Goal: Task Accomplishment & Management: Manage account settings

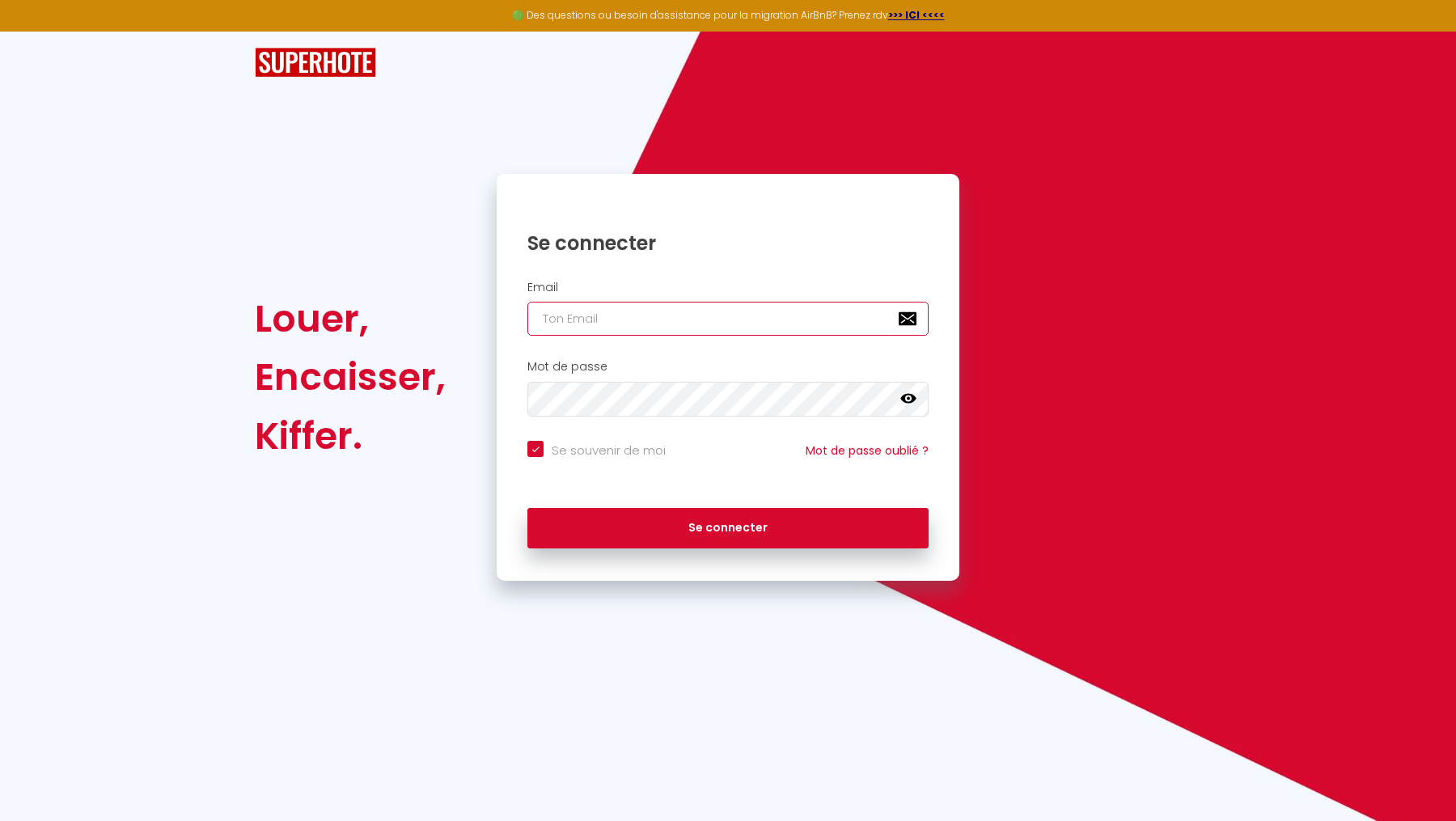
type input "[PERSON_NAME][EMAIL_ADDRESS][DOMAIN_NAME]"
checkbox input "true"
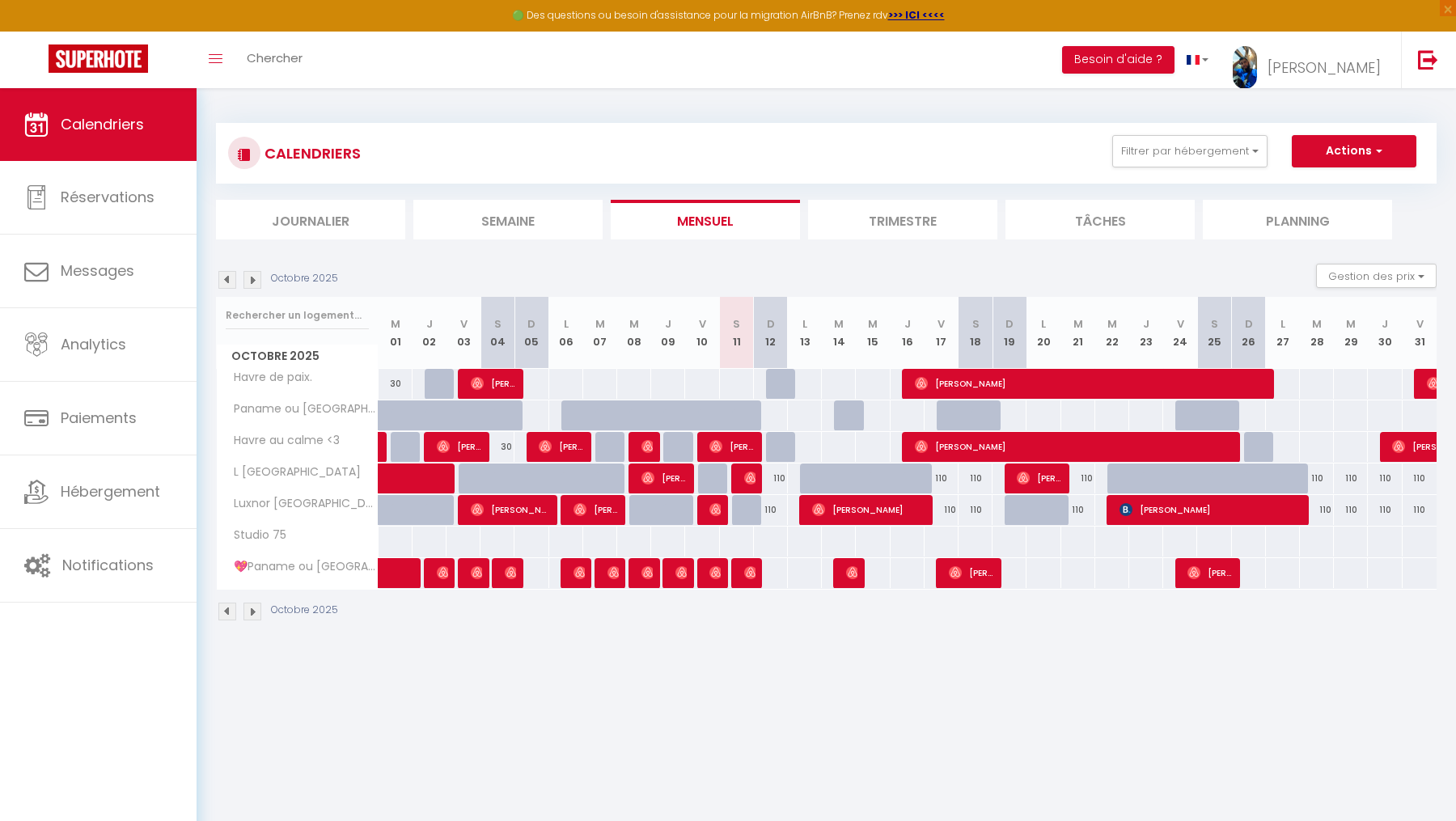
click at [232, 276] on img at bounding box center [228, 280] width 18 height 18
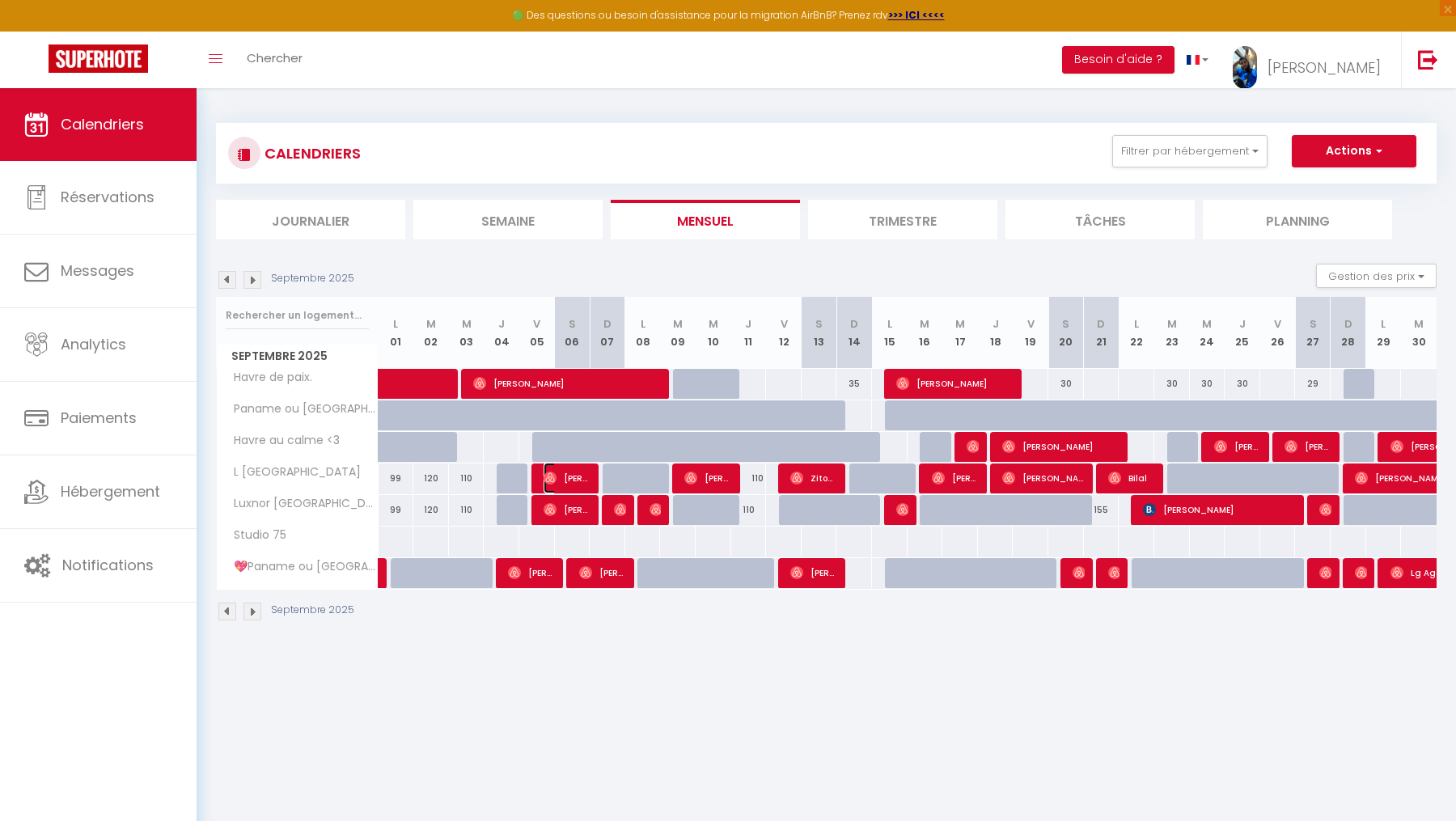
click at [546, 484] on img at bounding box center [549, 477] width 13 height 13
select select "KO"
select select "0"
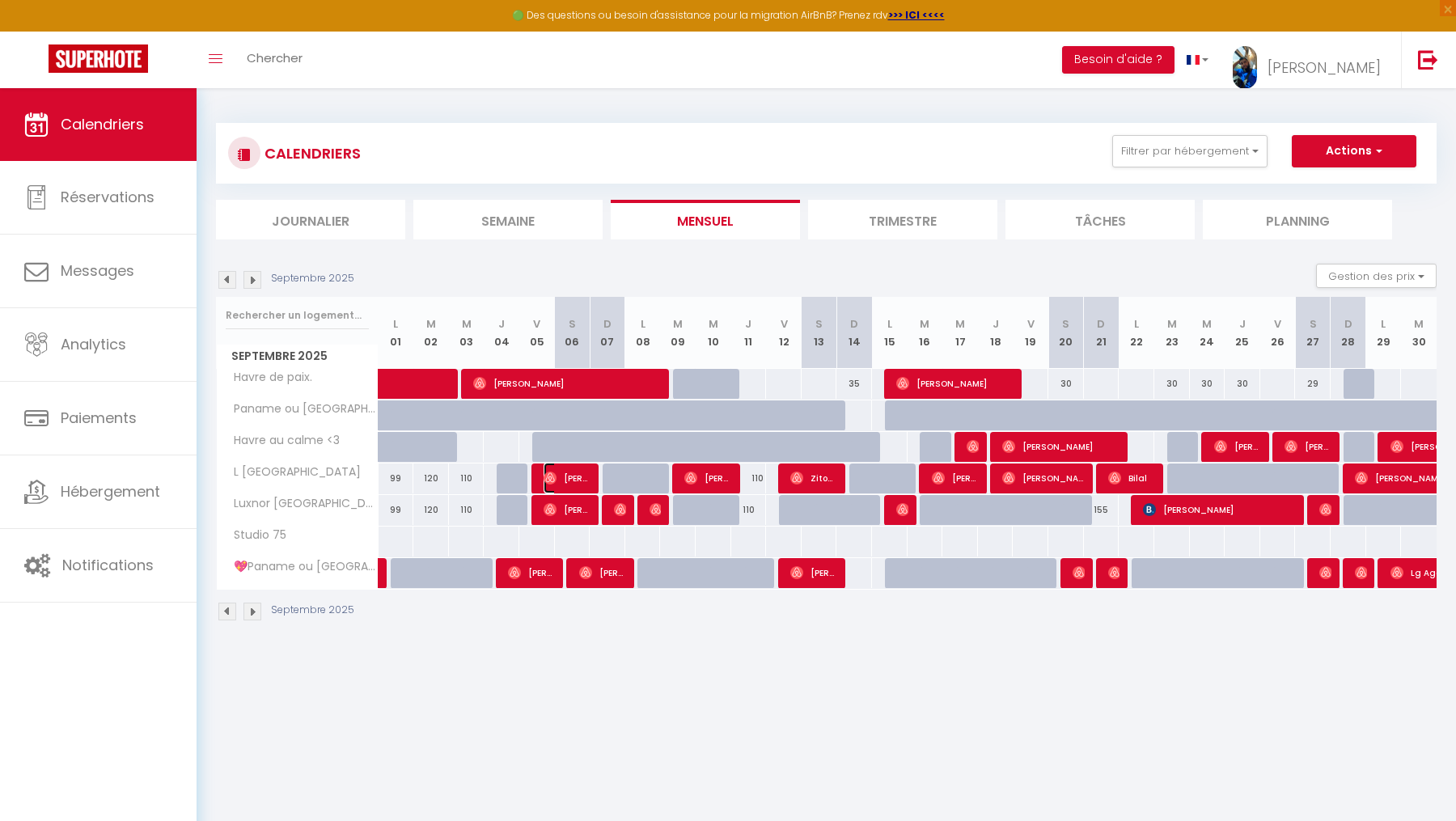
select select "1"
select select
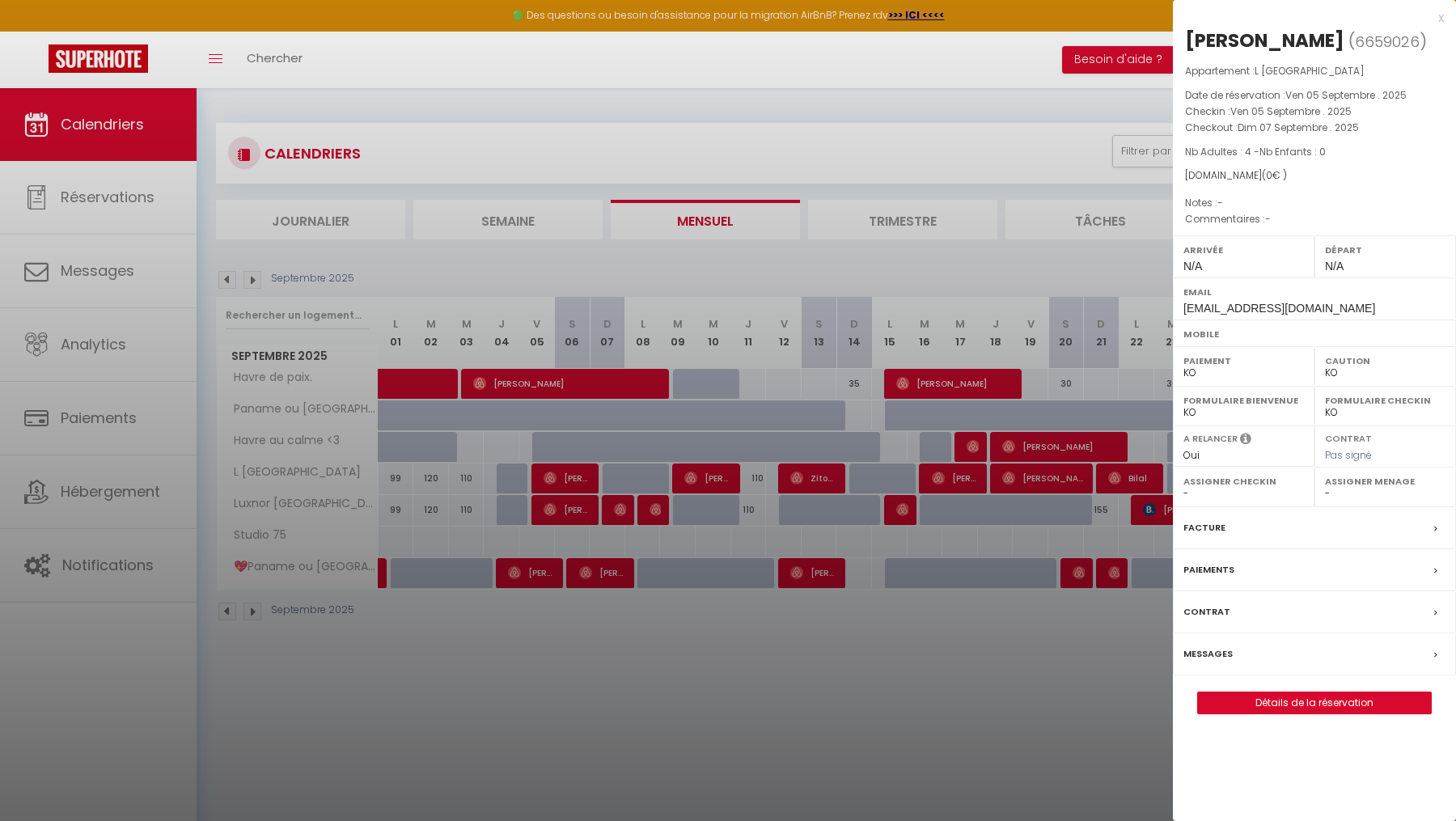
click at [546, 512] on div at bounding box center [728, 410] width 1456 height 821
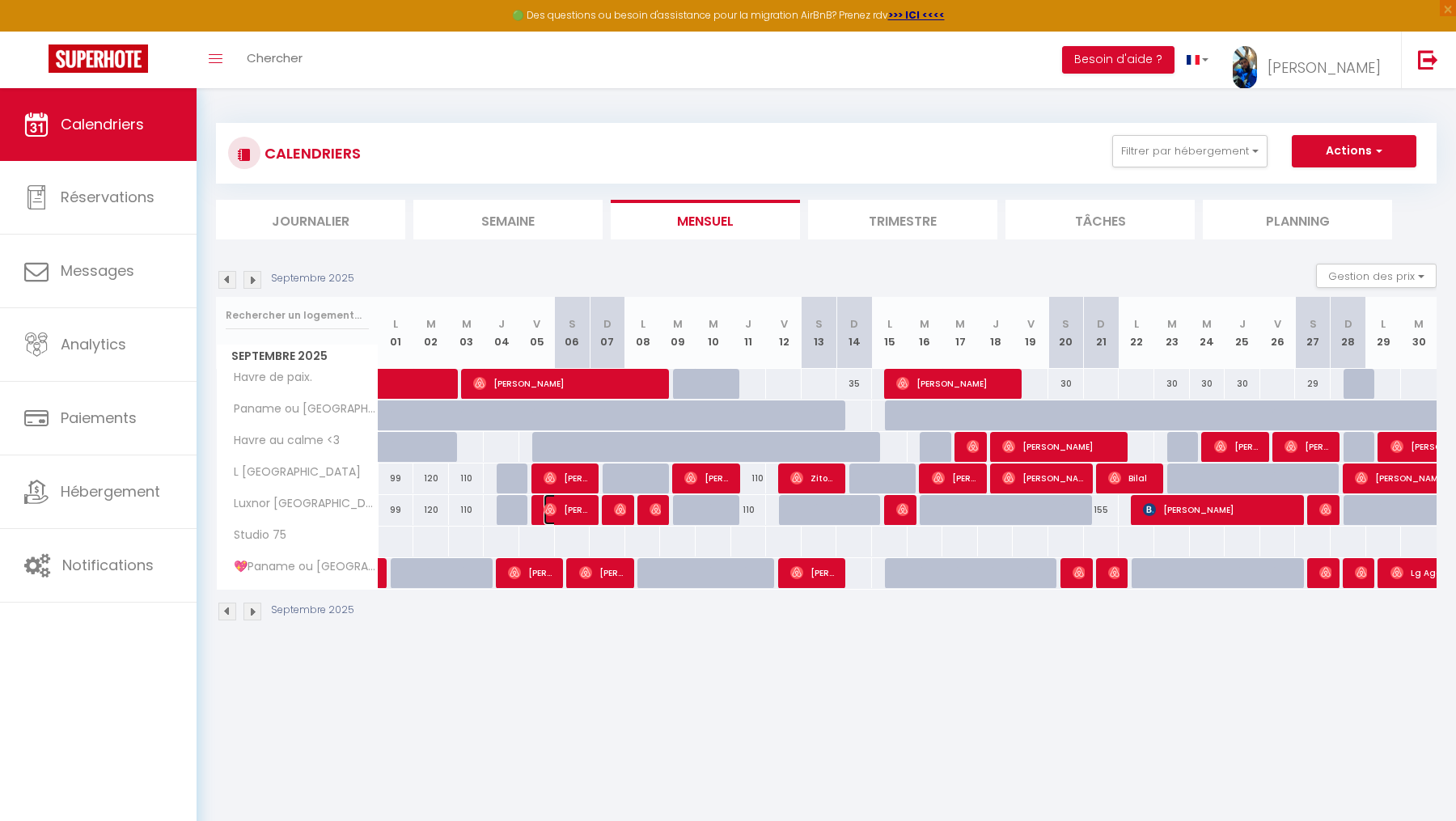
click at [546, 512] on img at bounding box center [549, 509] width 13 height 13
select select "OK"
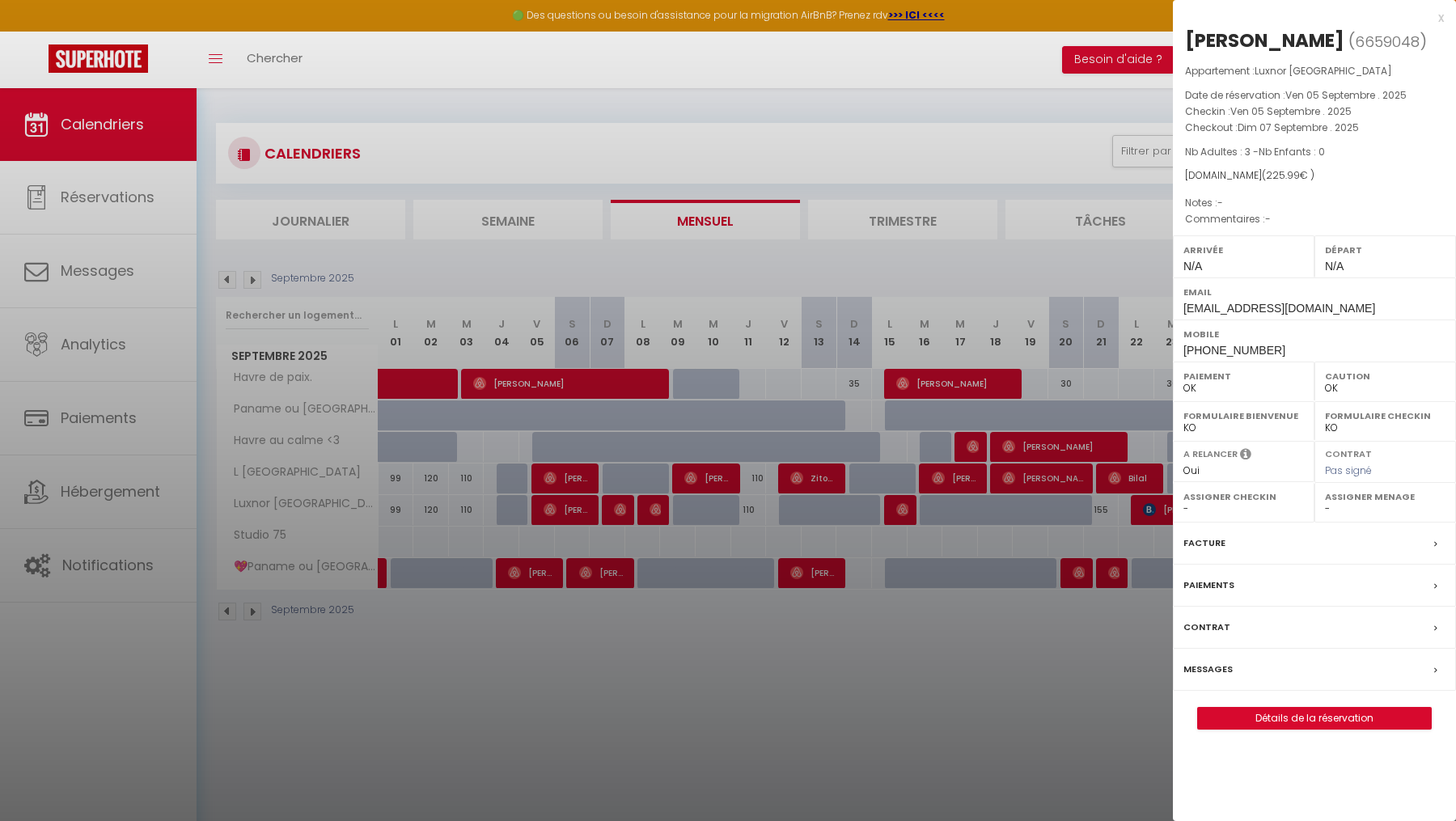
click at [576, 478] on div at bounding box center [728, 410] width 1456 height 821
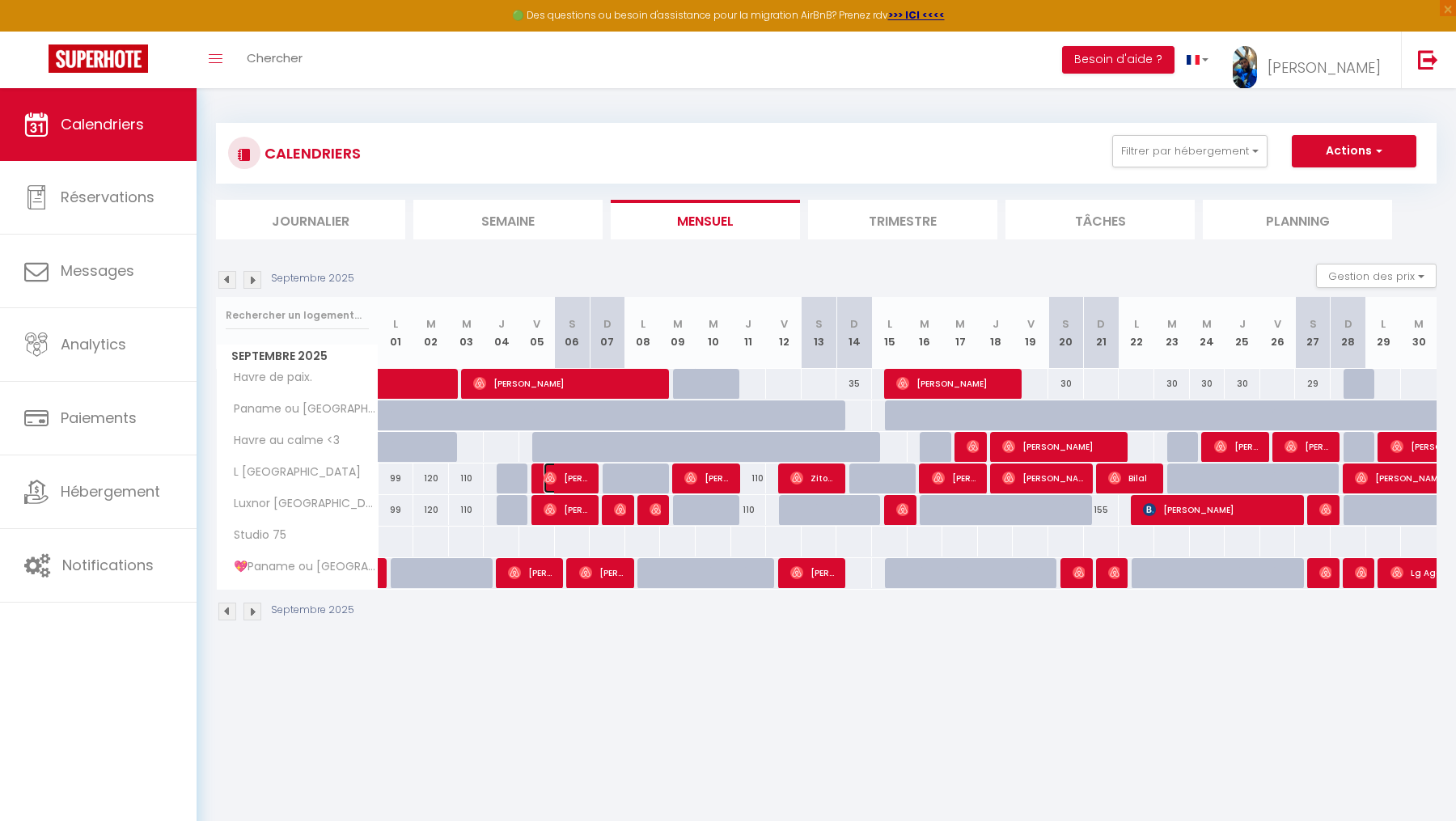
click at [576, 478] on span "[PERSON_NAME]" at bounding box center [567, 477] width 48 height 30
select select "KO"
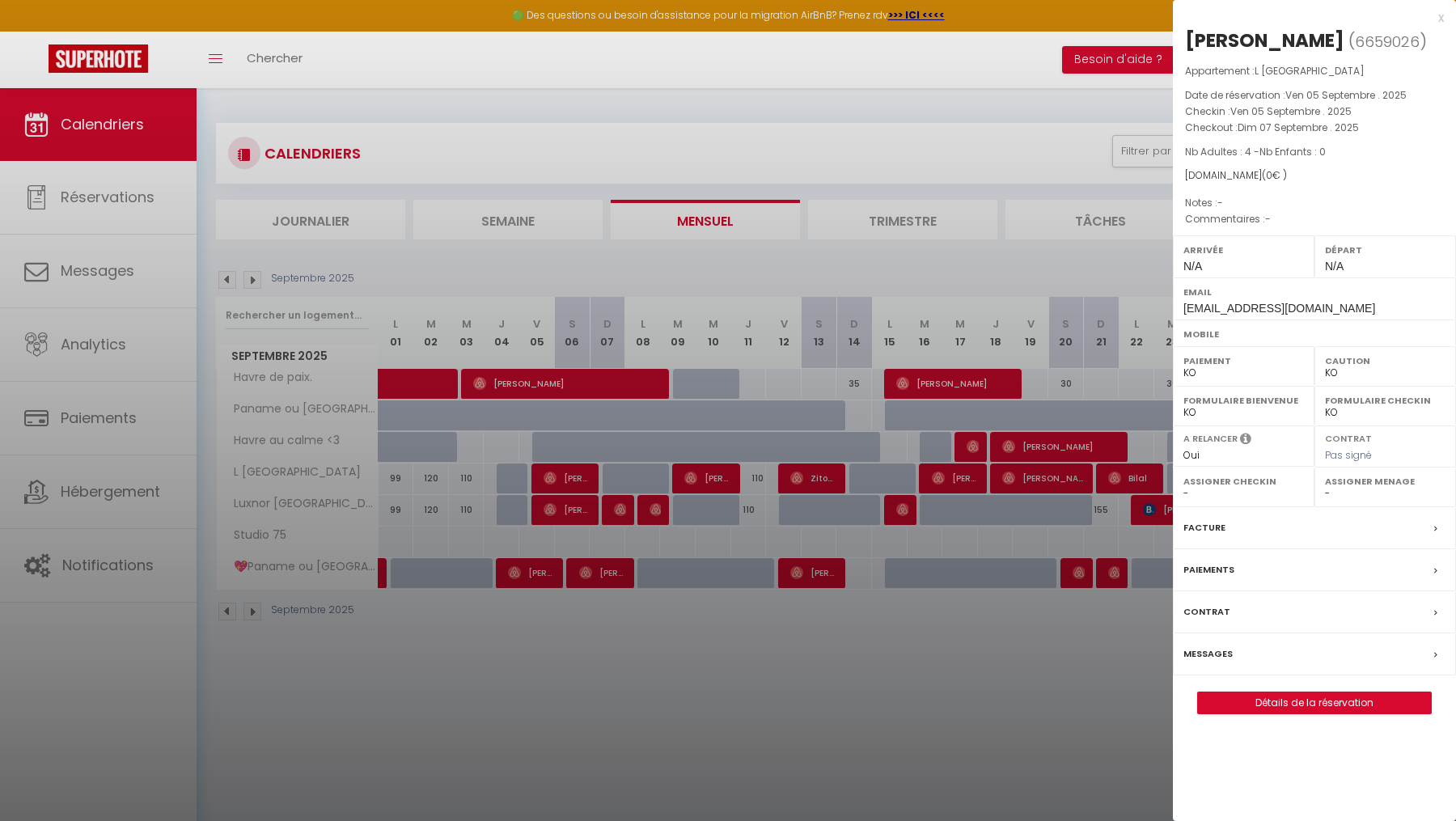
click at [566, 516] on div at bounding box center [728, 410] width 1456 height 821
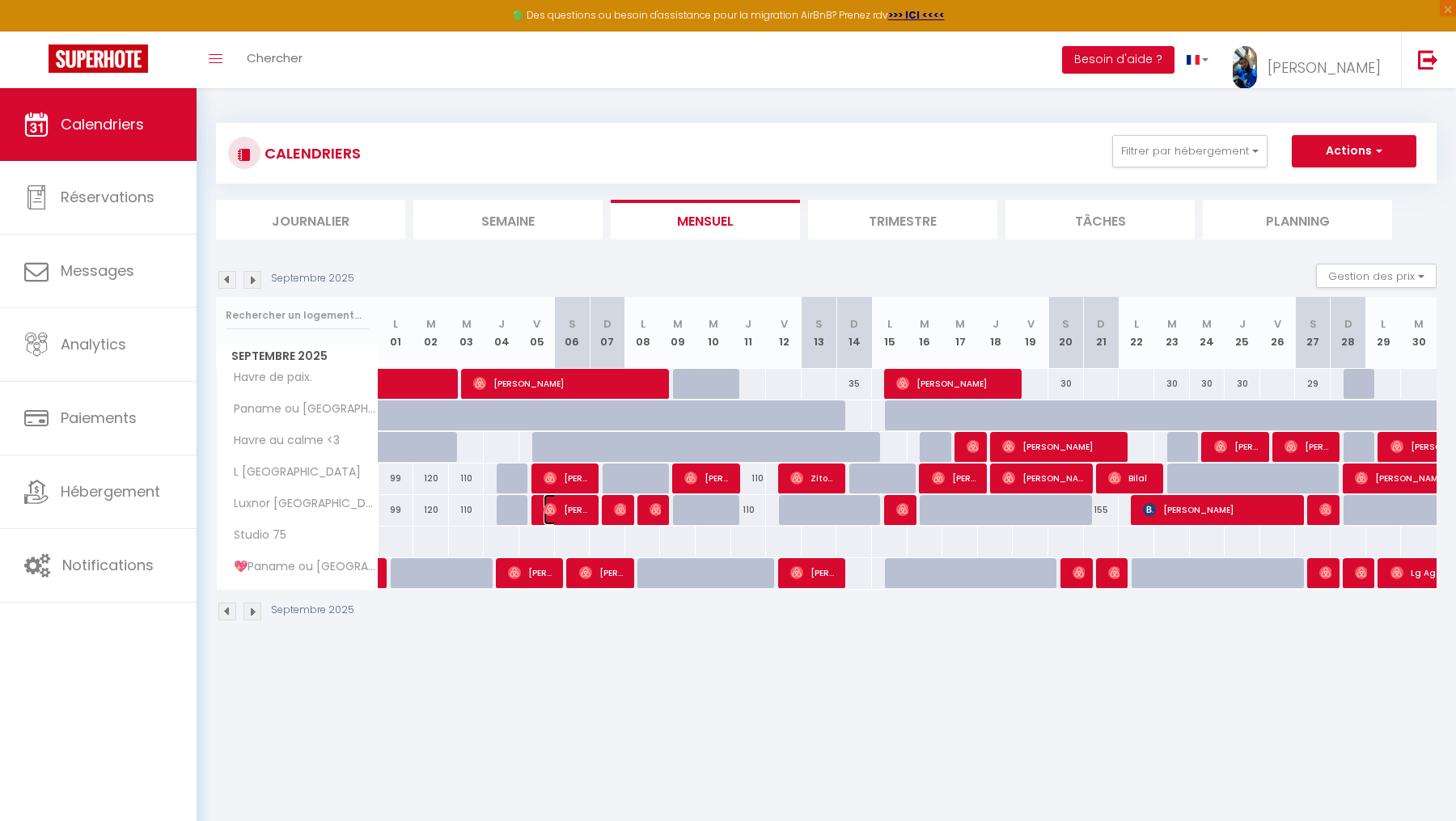
click at [566, 516] on span "[PERSON_NAME]" at bounding box center [567, 509] width 48 height 30
select select "OK"
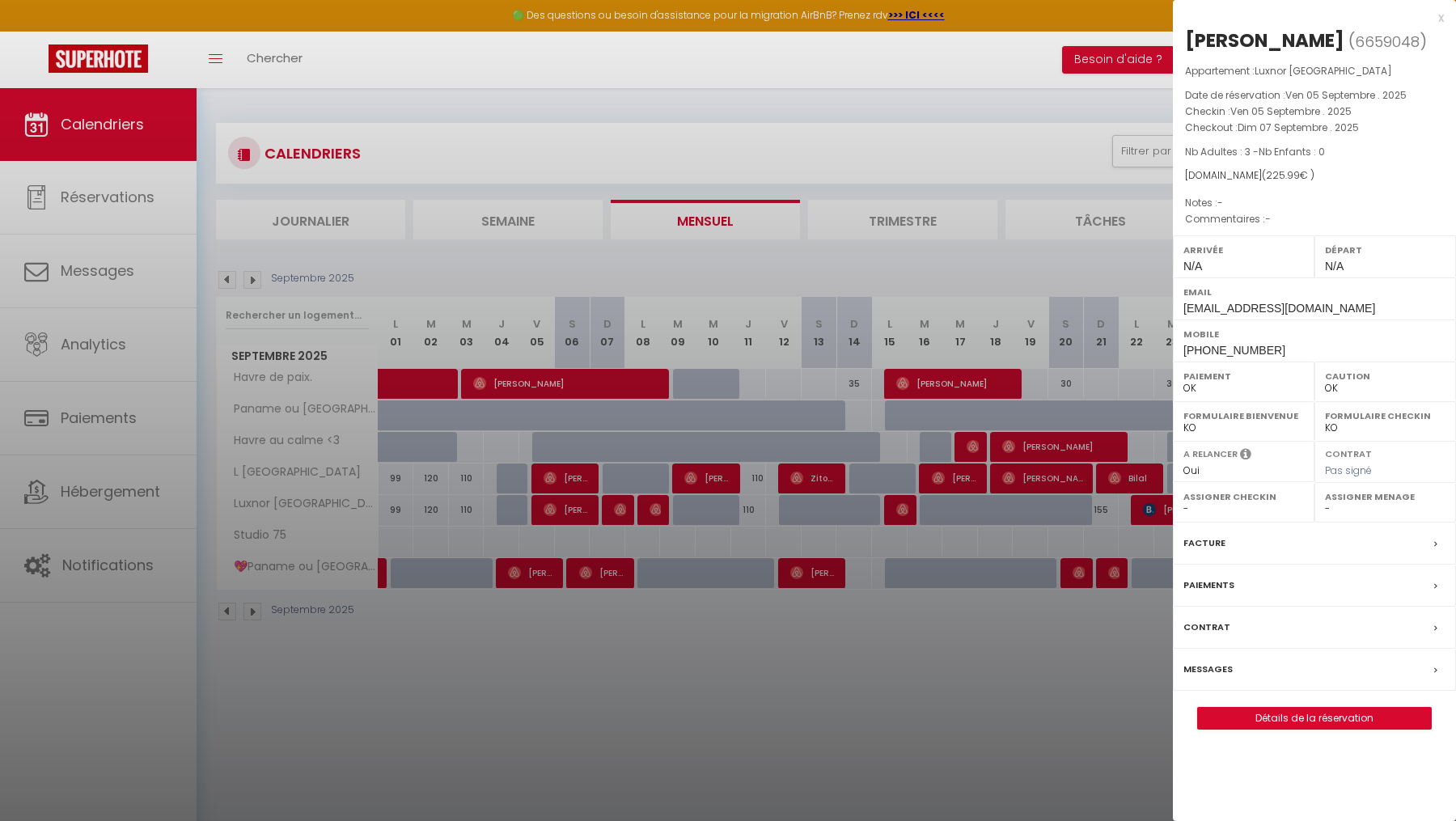
click at [1438, 11] on div "x" at bounding box center [1308, 18] width 271 height 20
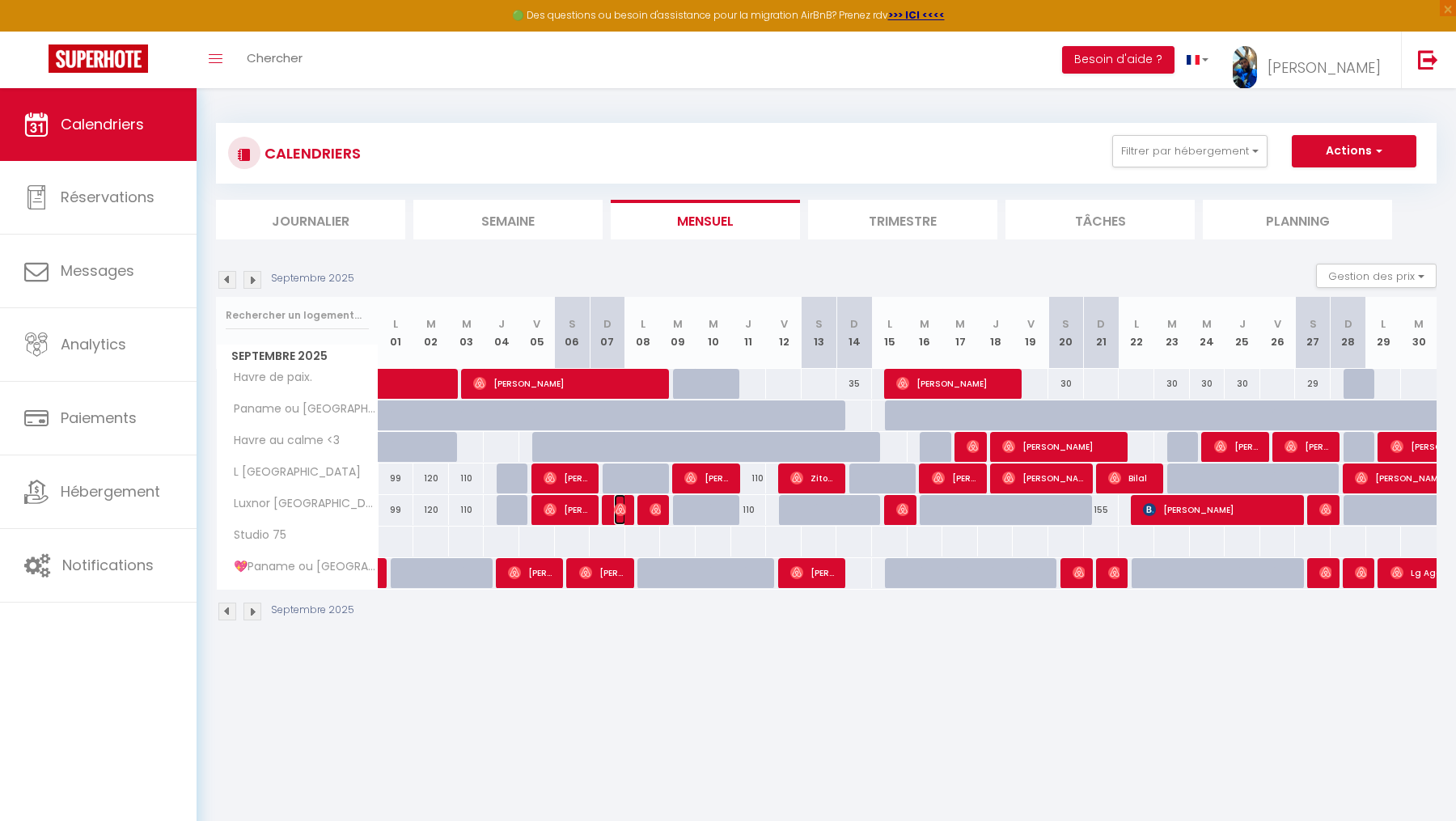
click at [625, 507] on img at bounding box center [620, 509] width 13 height 13
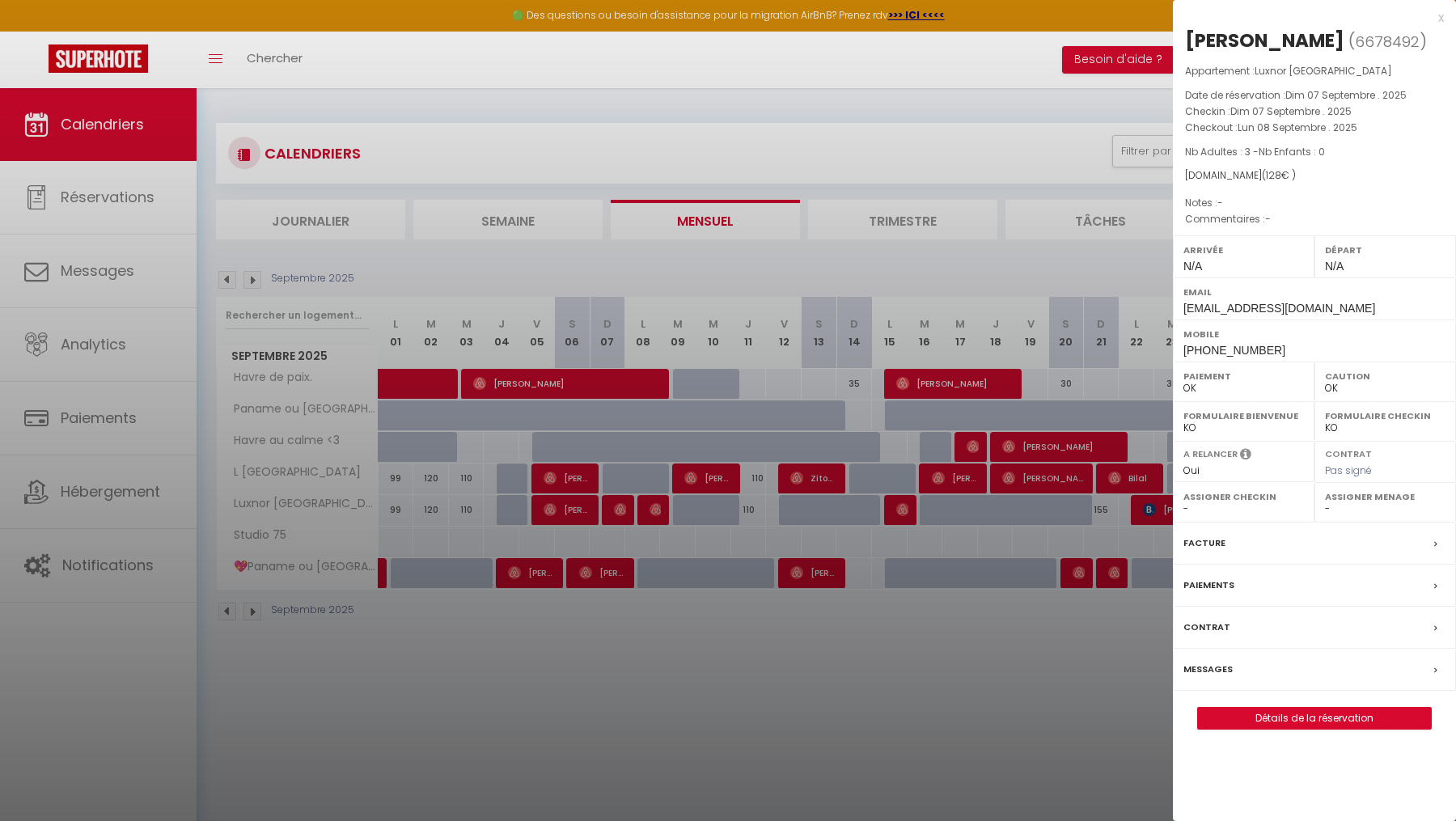
click at [625, 507] on div at bounding box center [728, 410] width 1456 height 821
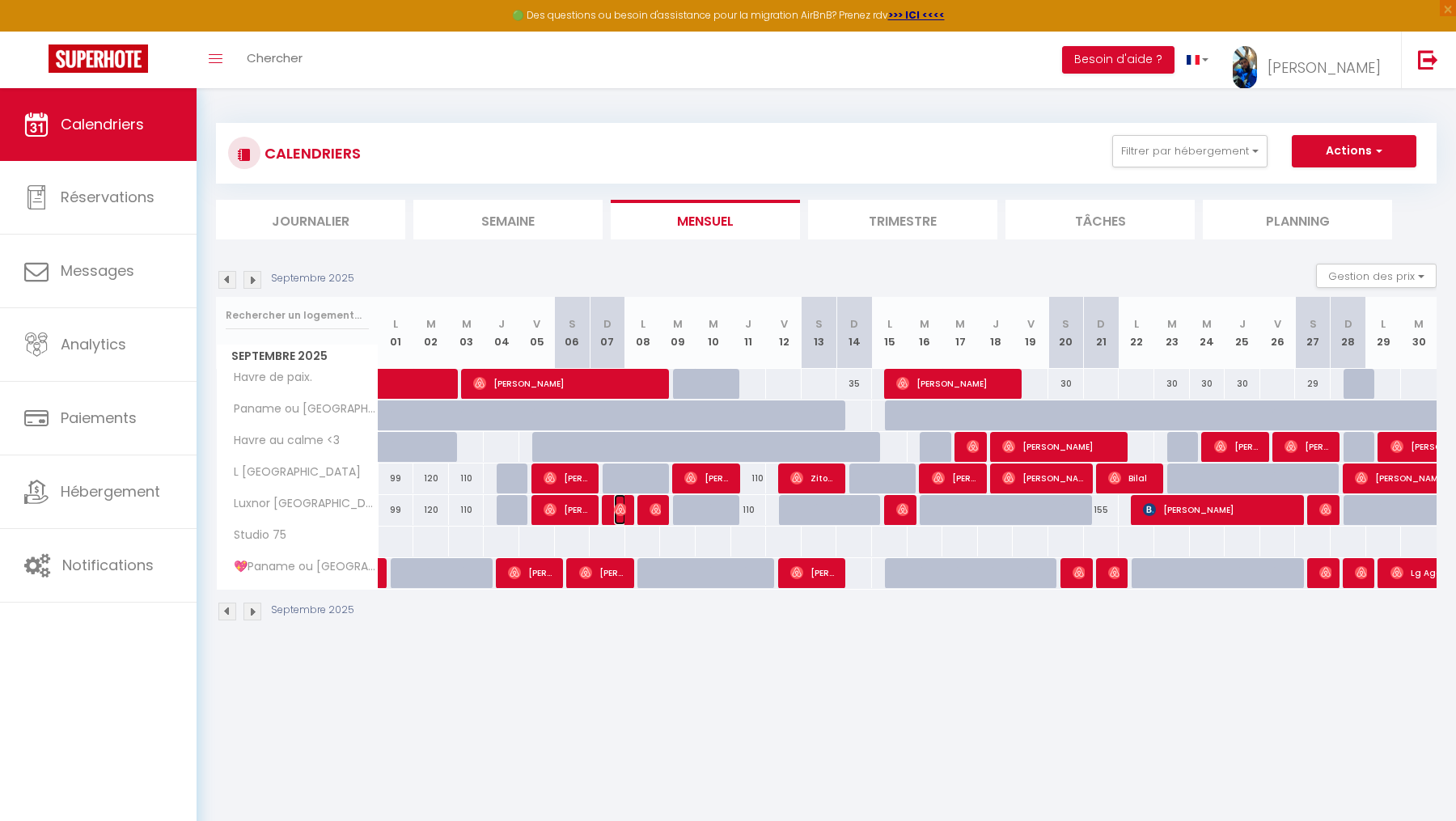
click at [625, 507] on img at bounding box center [620, 509] width 13 height 13
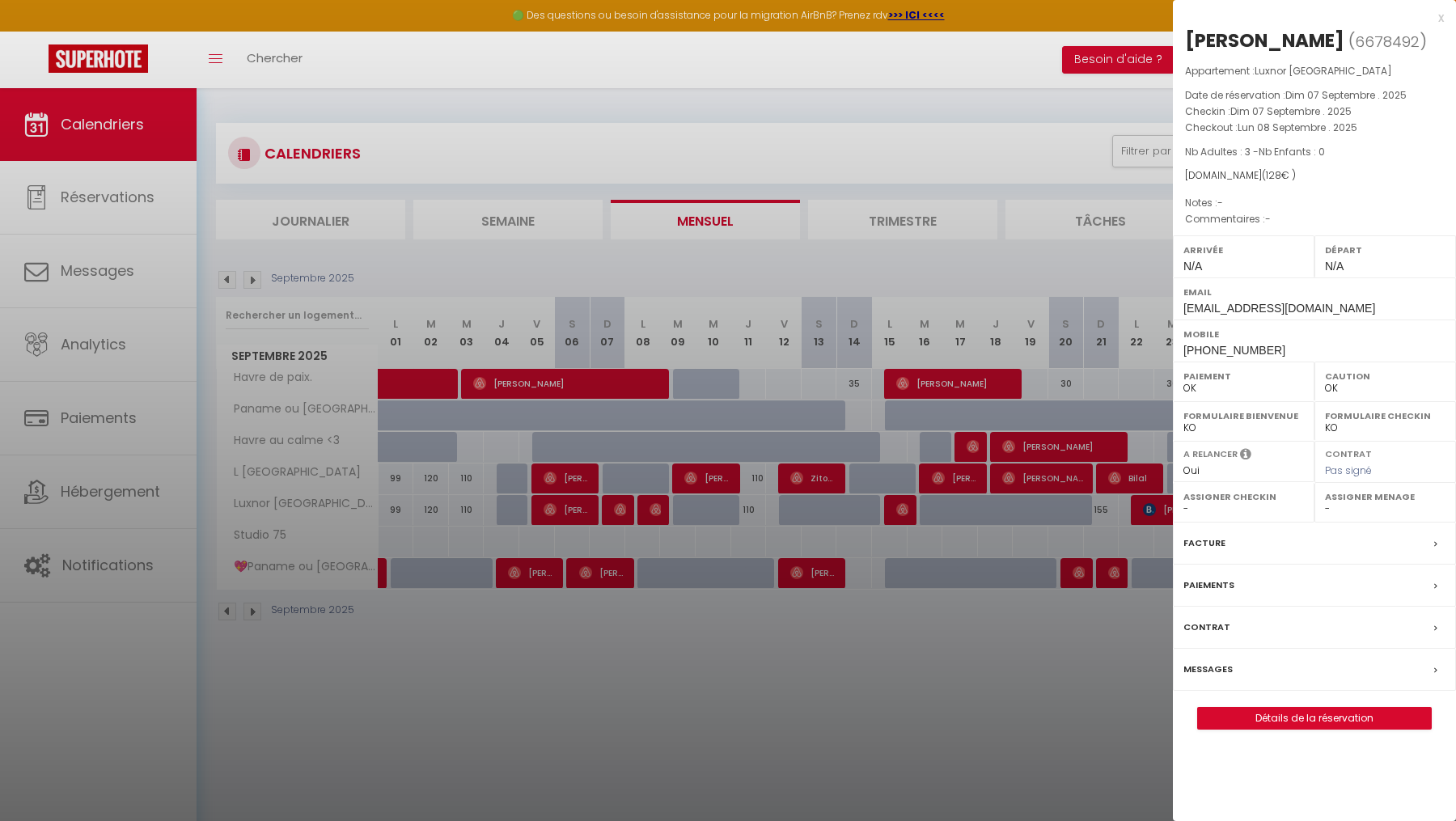
click at [572, 517] on div at bounding box center [728, 410] width 1456 height 821
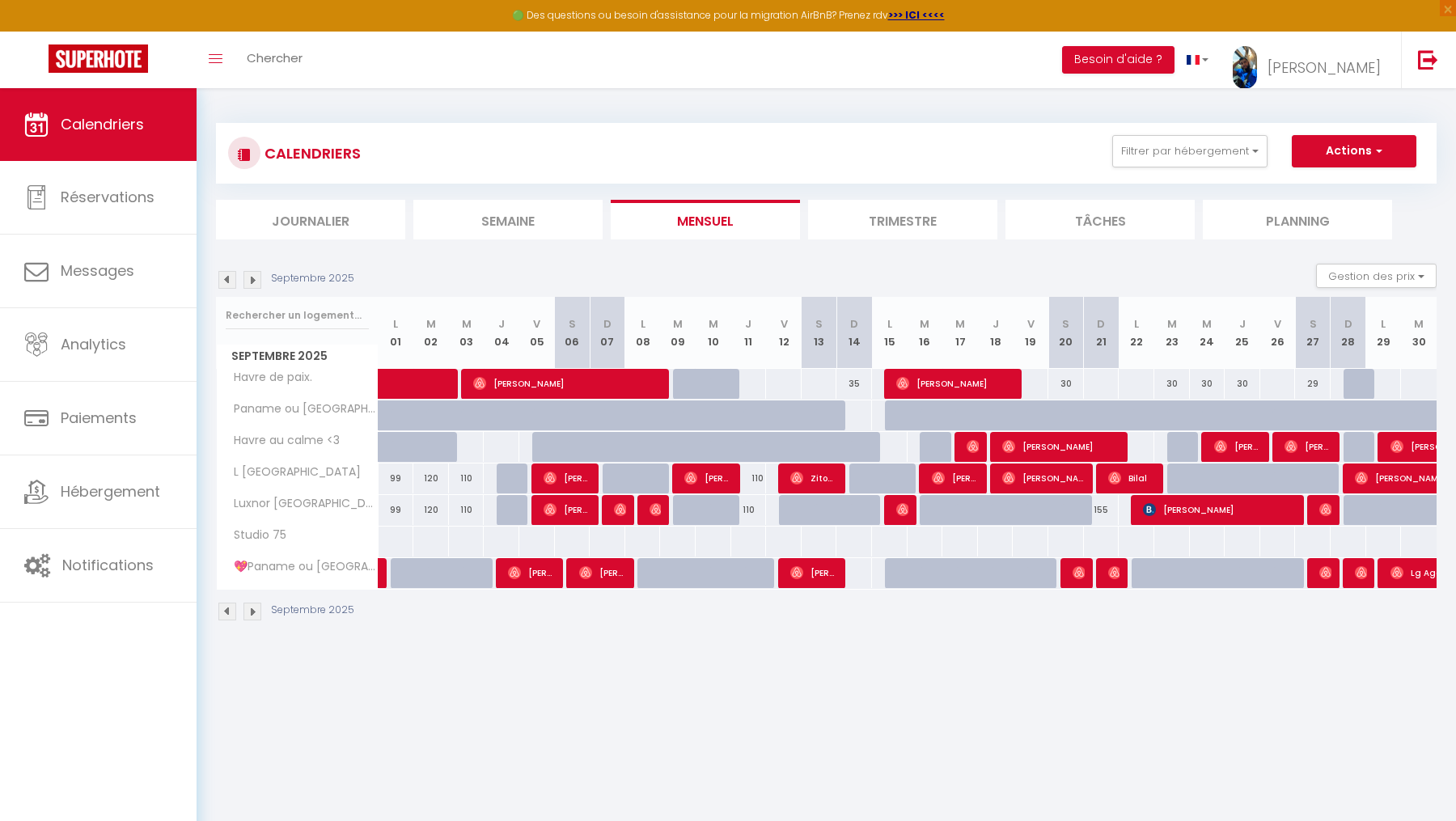
click at [634, 522] on div "110" at bounding box center [642, 509] width 36 height 29
click at [623, 519] on span "[PERSON_NAME]" at bounding box center [620, 509] width 12 height 30
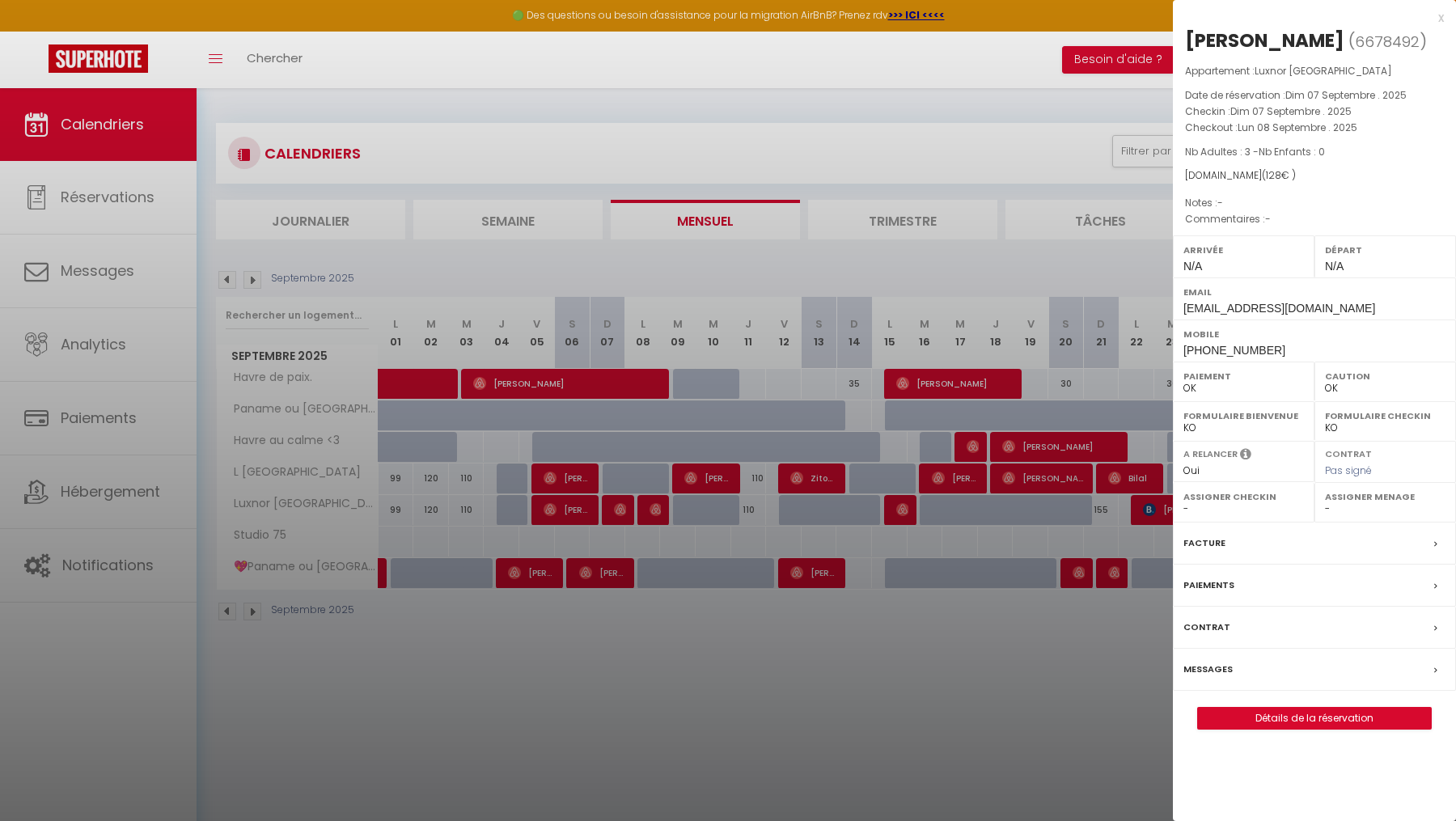
click at [582, 518] on div at bounding box center [728, 410] width 1456 height 821
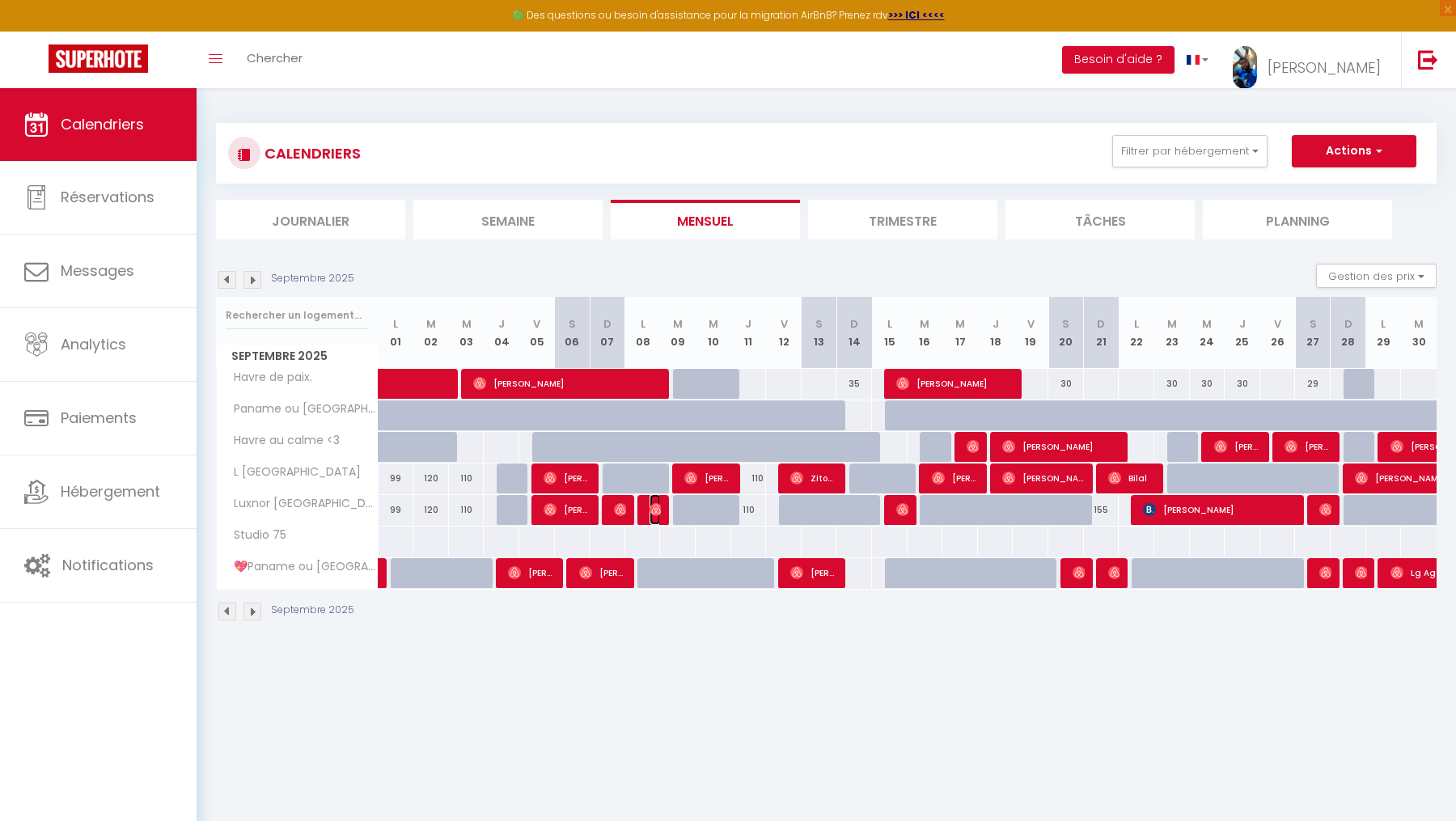
click at [650, 516] on img at bounding box center [655, 509] width 13 height 13
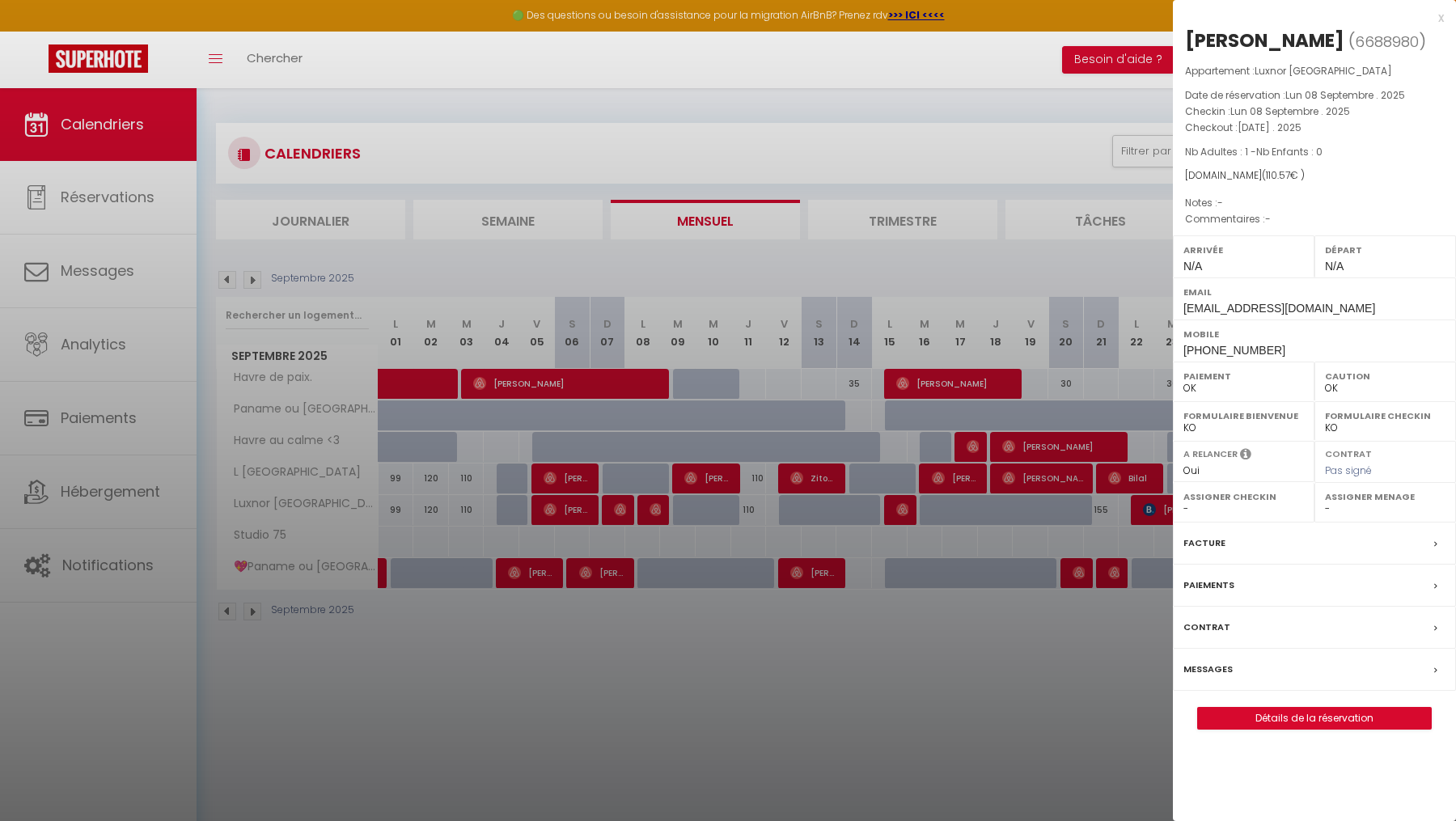
click at [1446, 16] on div "x [PERSON_NAME] ( 6688980 ) Appartement : Luxnor Paris Date de réservation : [D…" at bounding box center [1314, 377] width 283 height 753
click at [1439, 16] on div "x" at bounding box center [1308, 18] width 271 height 20
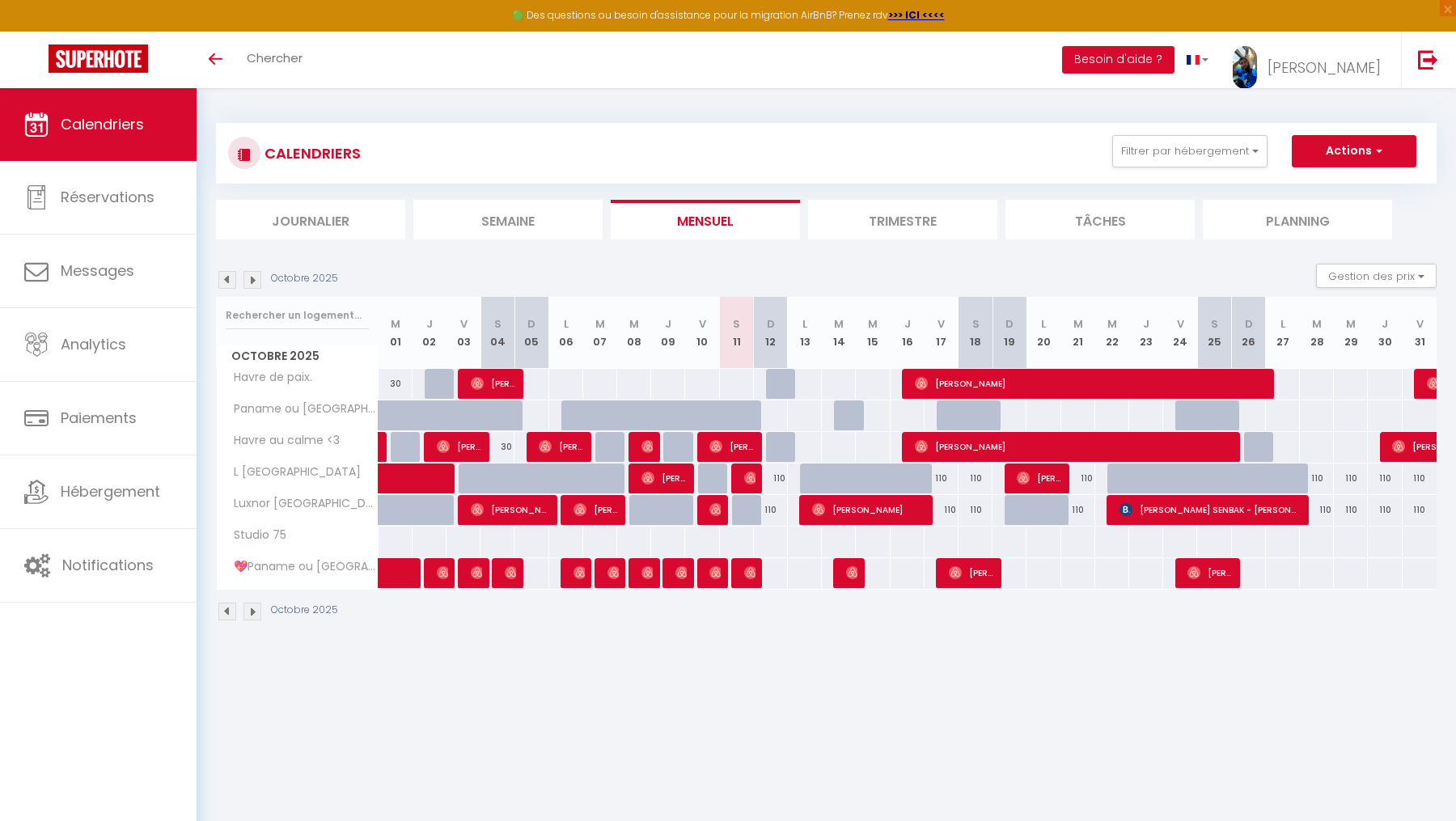
click at [225, 280] on img at bounding box center [228, 280] width 18 height 18
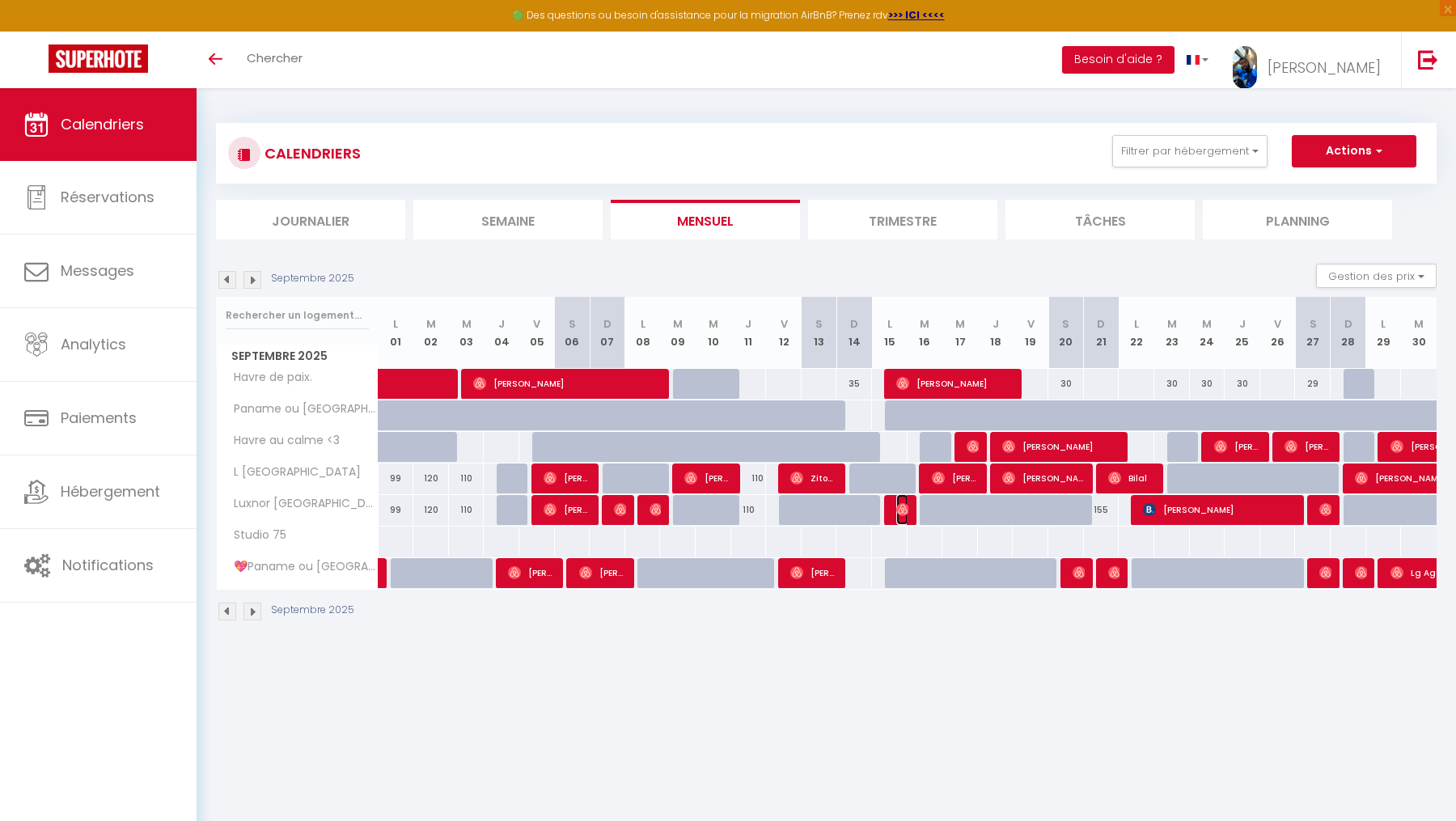
click at [899, 518] on span "[PERSON_NAME]" at bounding box center [902, 509] width 12 height 30
select select "OK"
select select "0"
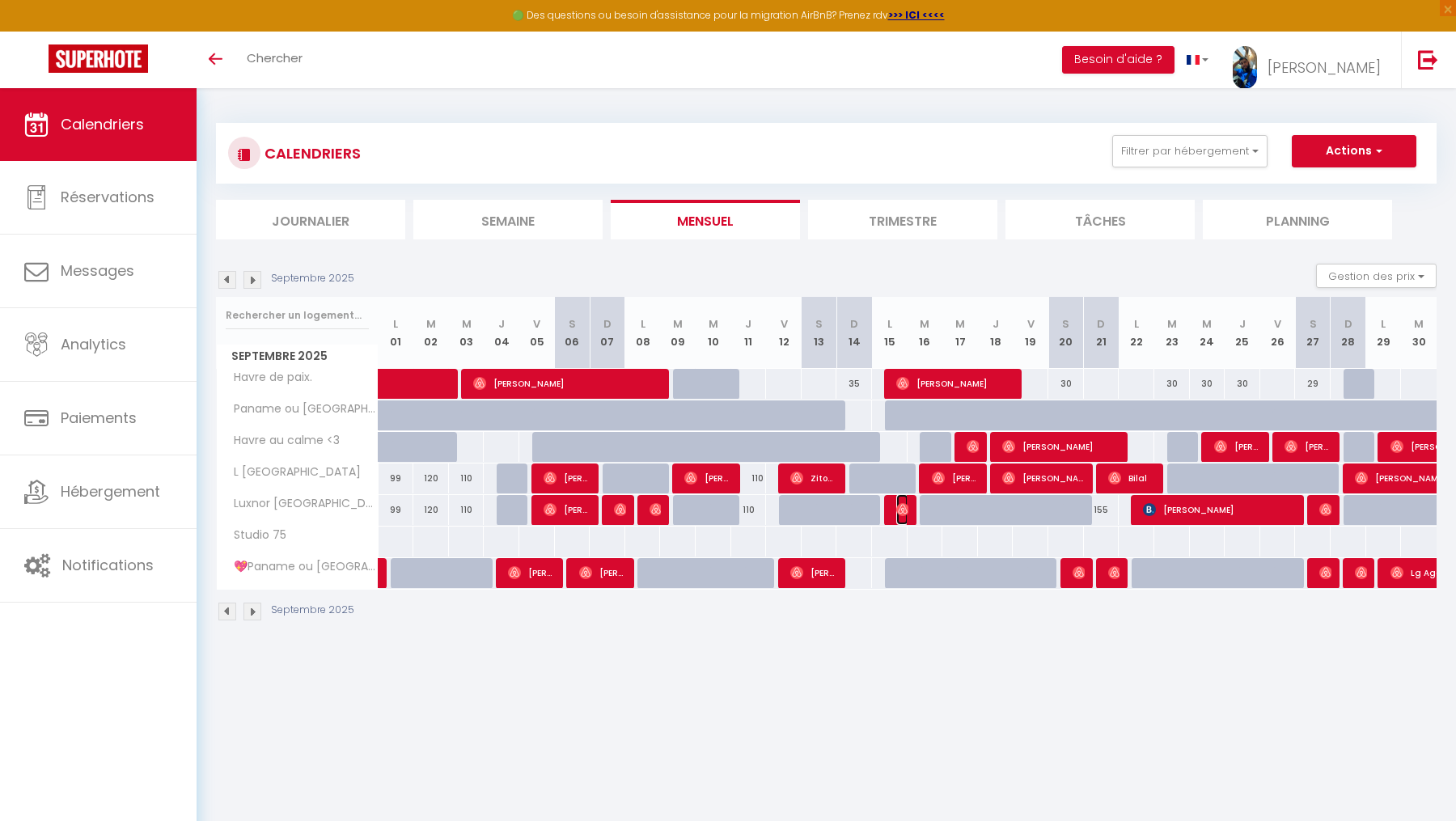
select select "1"
select select
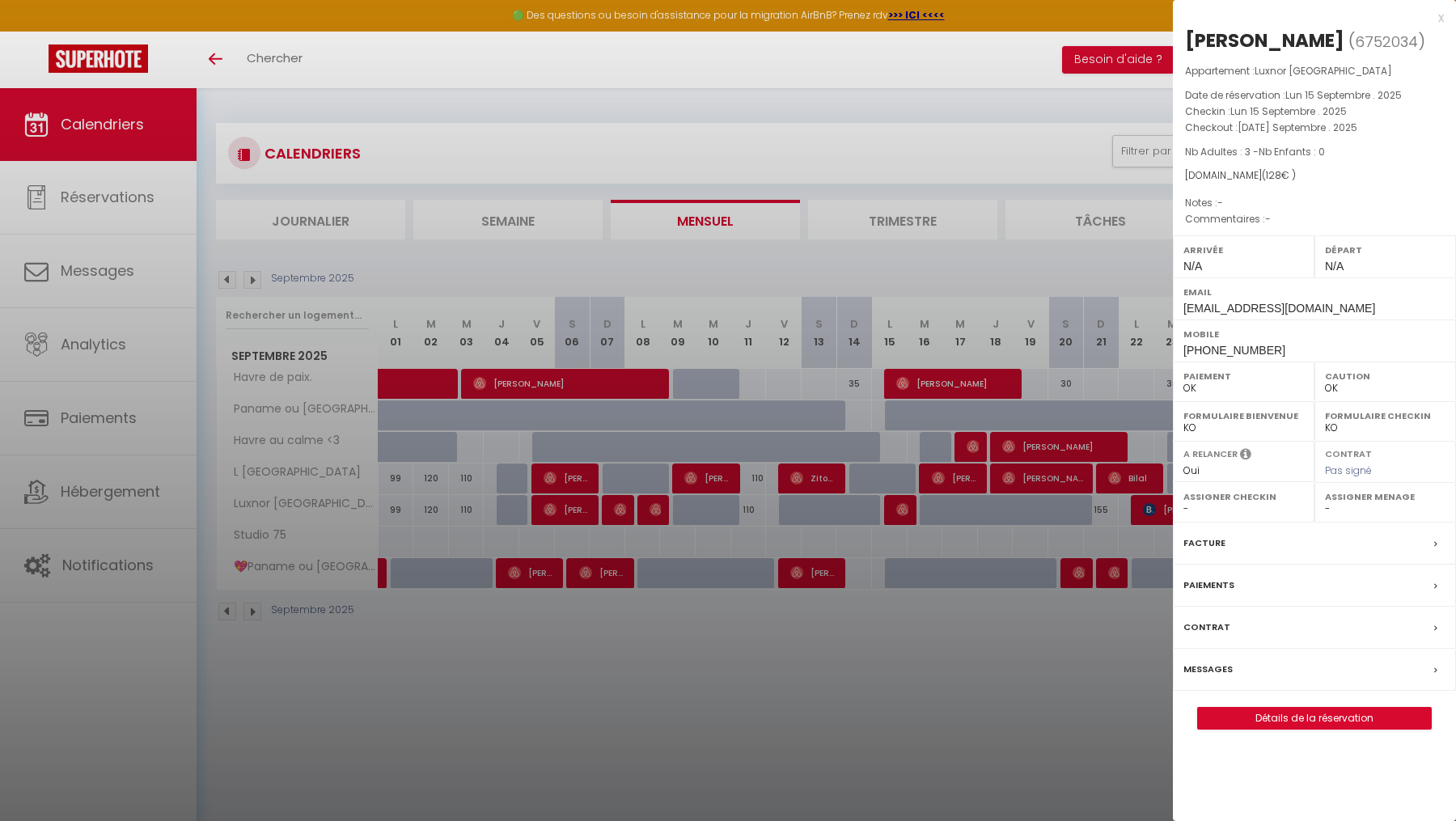
click at [1441, 18] on div "x" at bounding box center [1308, 18] width 271 height 20
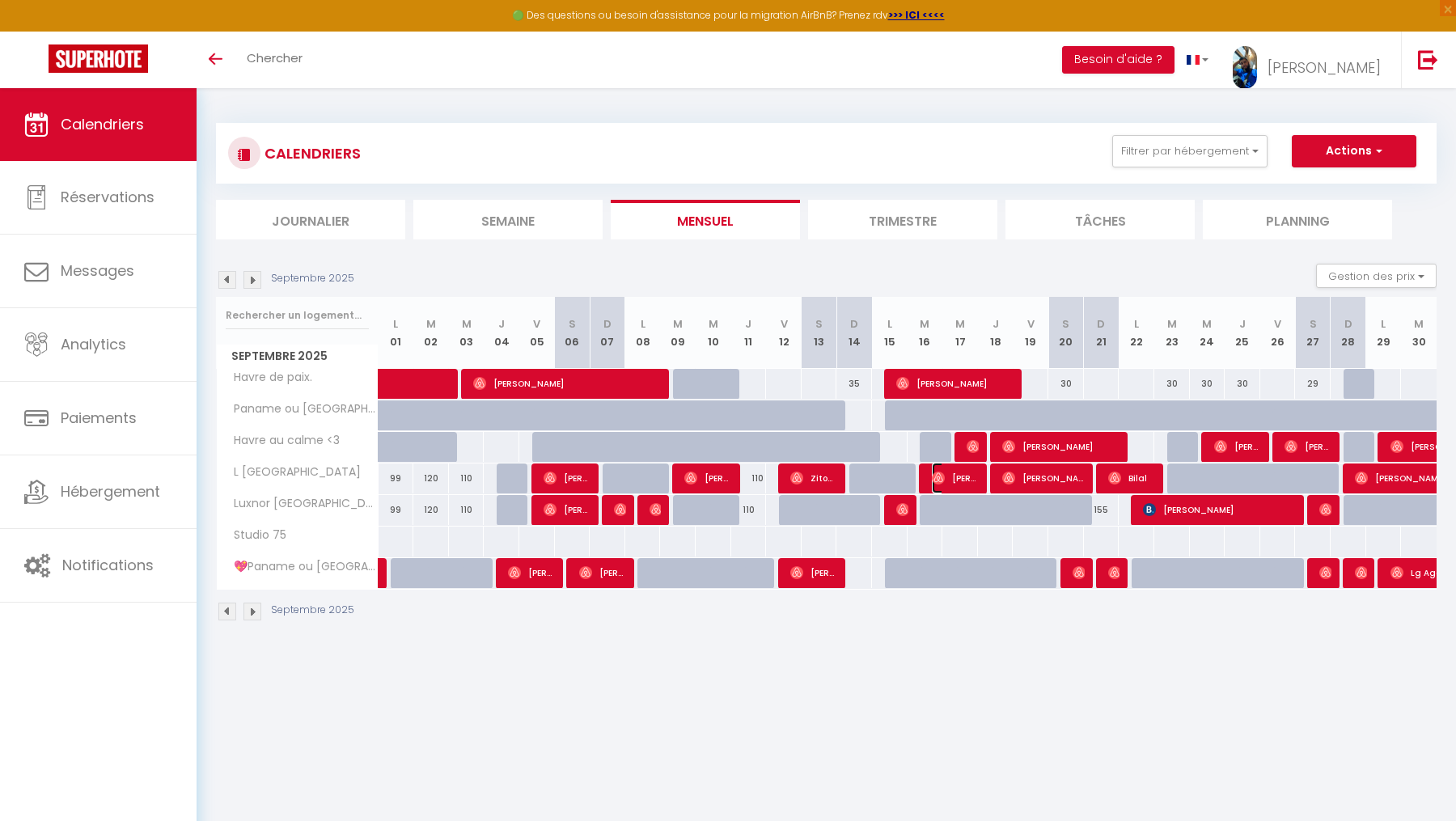
click at [950, 471] on span "[PERSON_NAME]" at bounding box center [955, 477] width 48 height 30
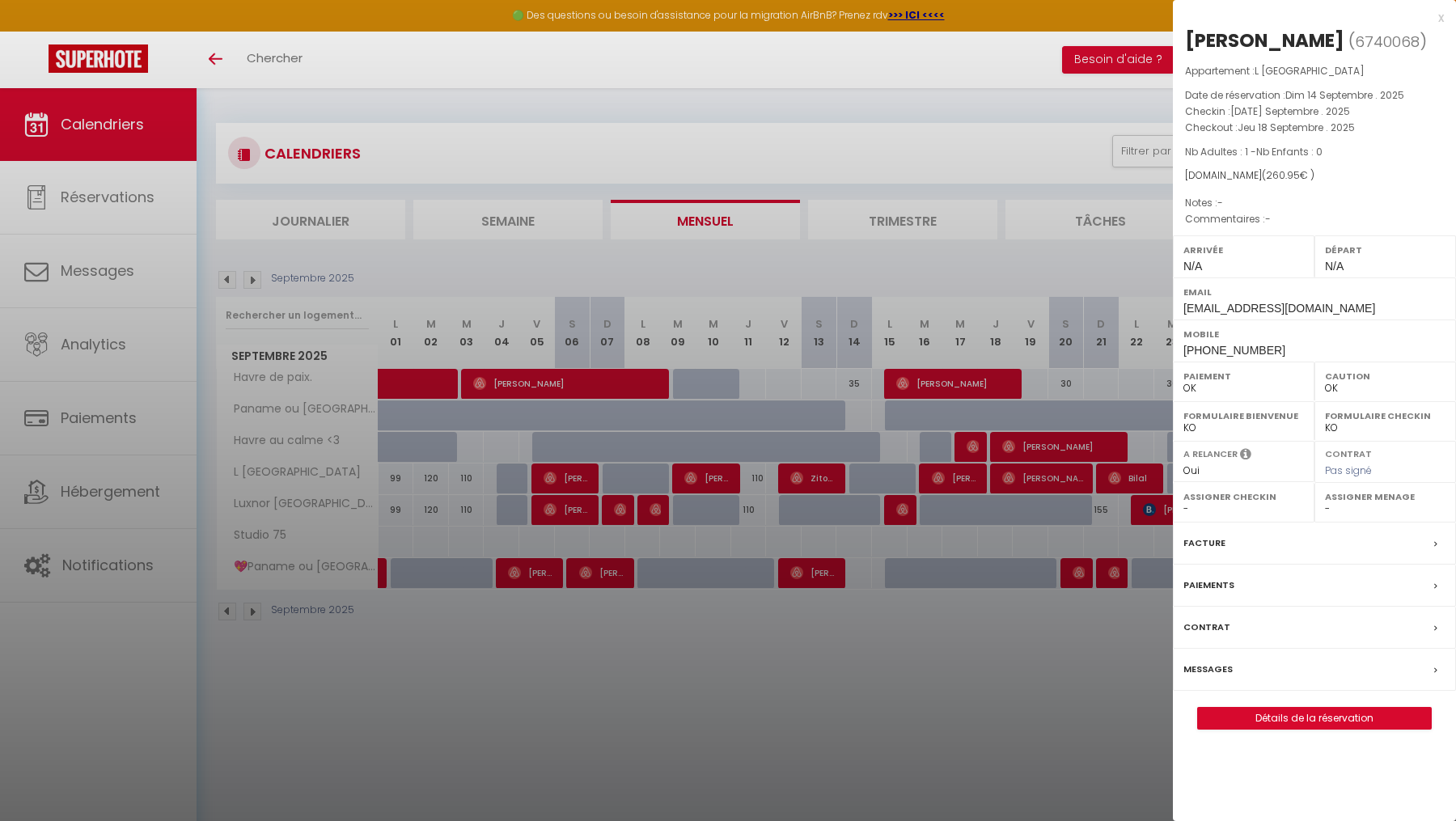
click at [1027, 489] on div at bounding box center [728, 410] width 1456 height 821
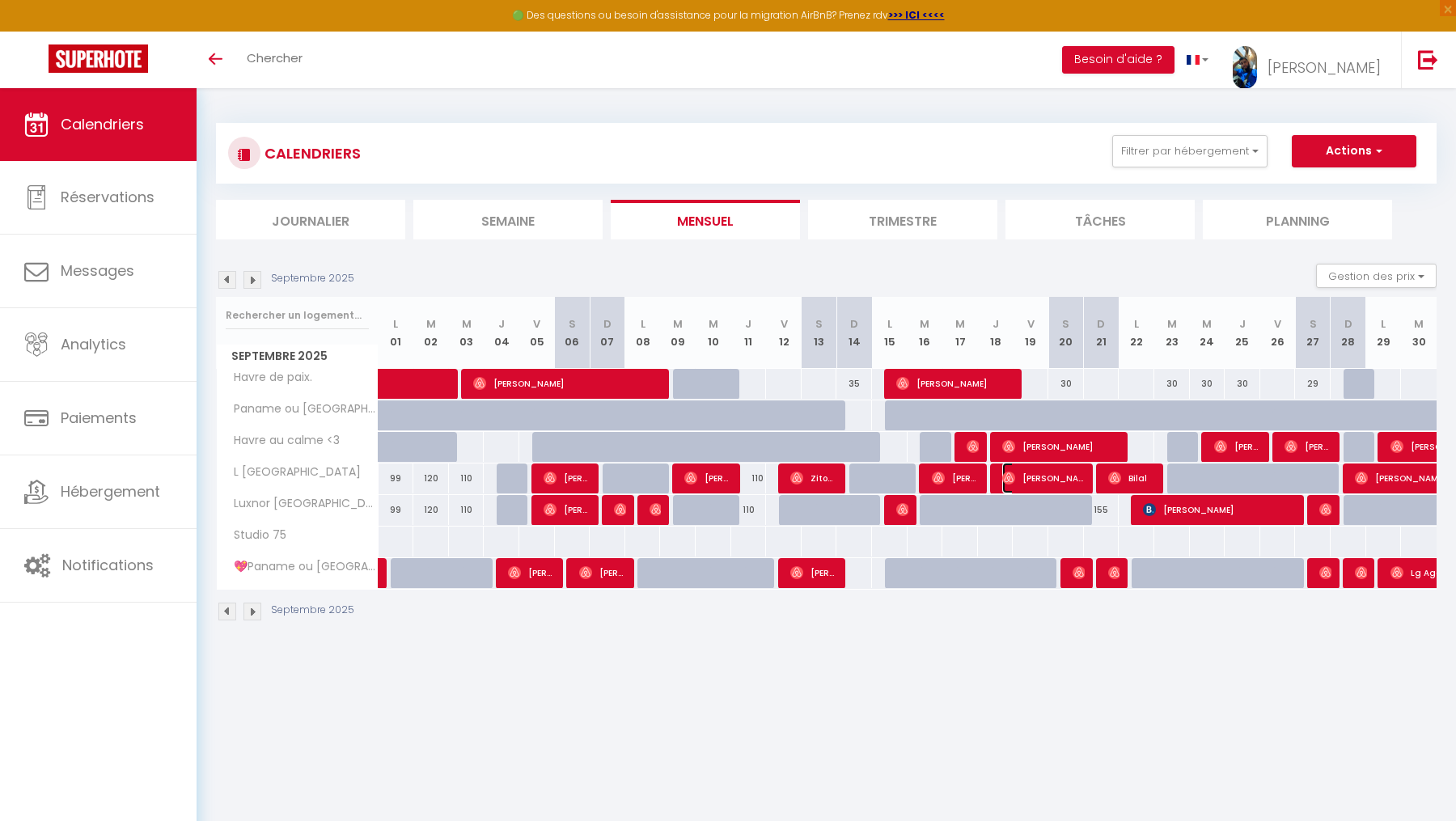
click at [1034, 479] on span "[PERSON_NAME]" at bounding box center [1043, 477] width 83 height 30
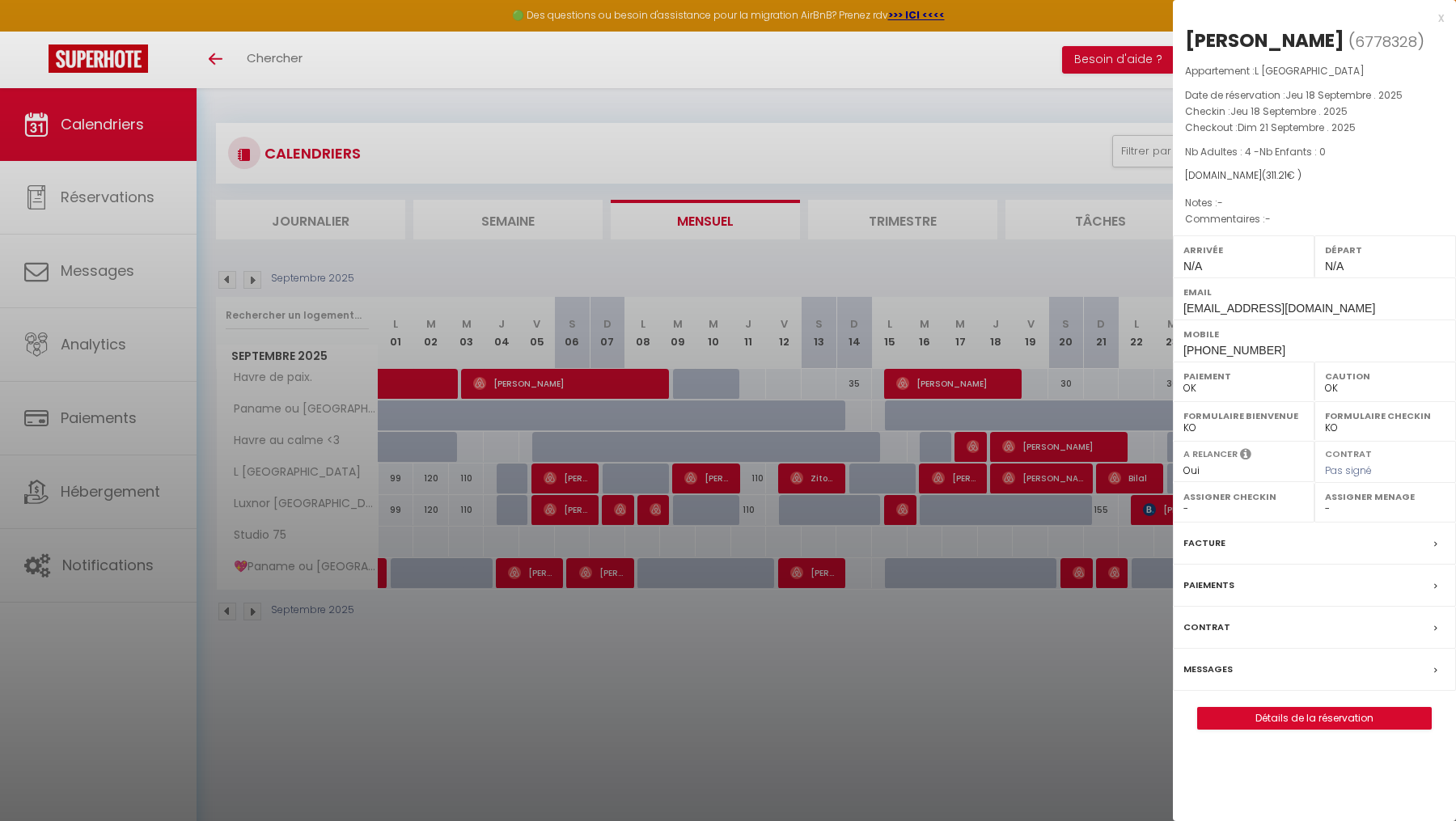
click at [1118, 474] on div at bounding box center [728, 410] width 1456 height 821
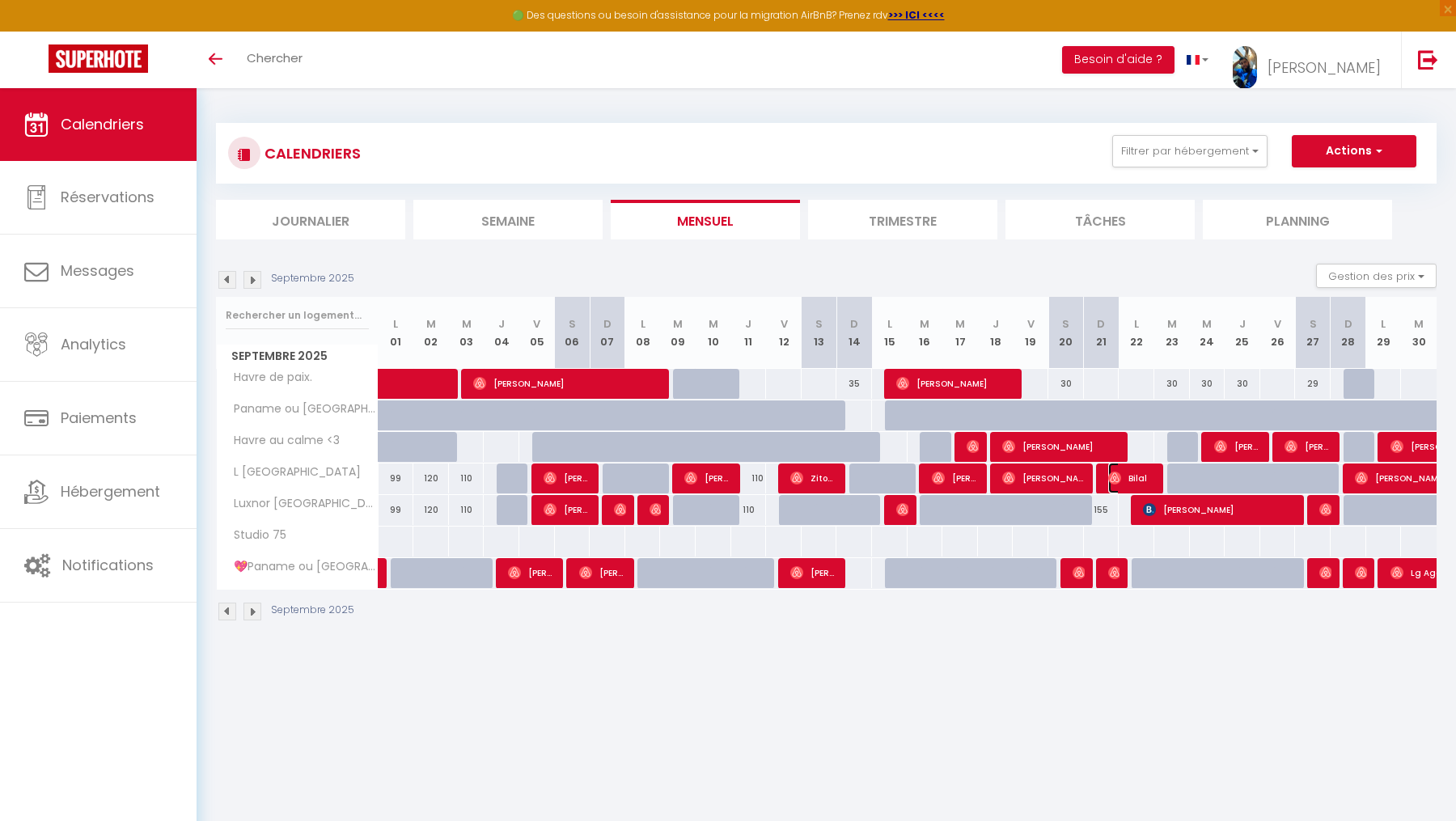
click at [1118, 474] on img at bounding box center [1114, 477] width 13 height 13
select select "KO"
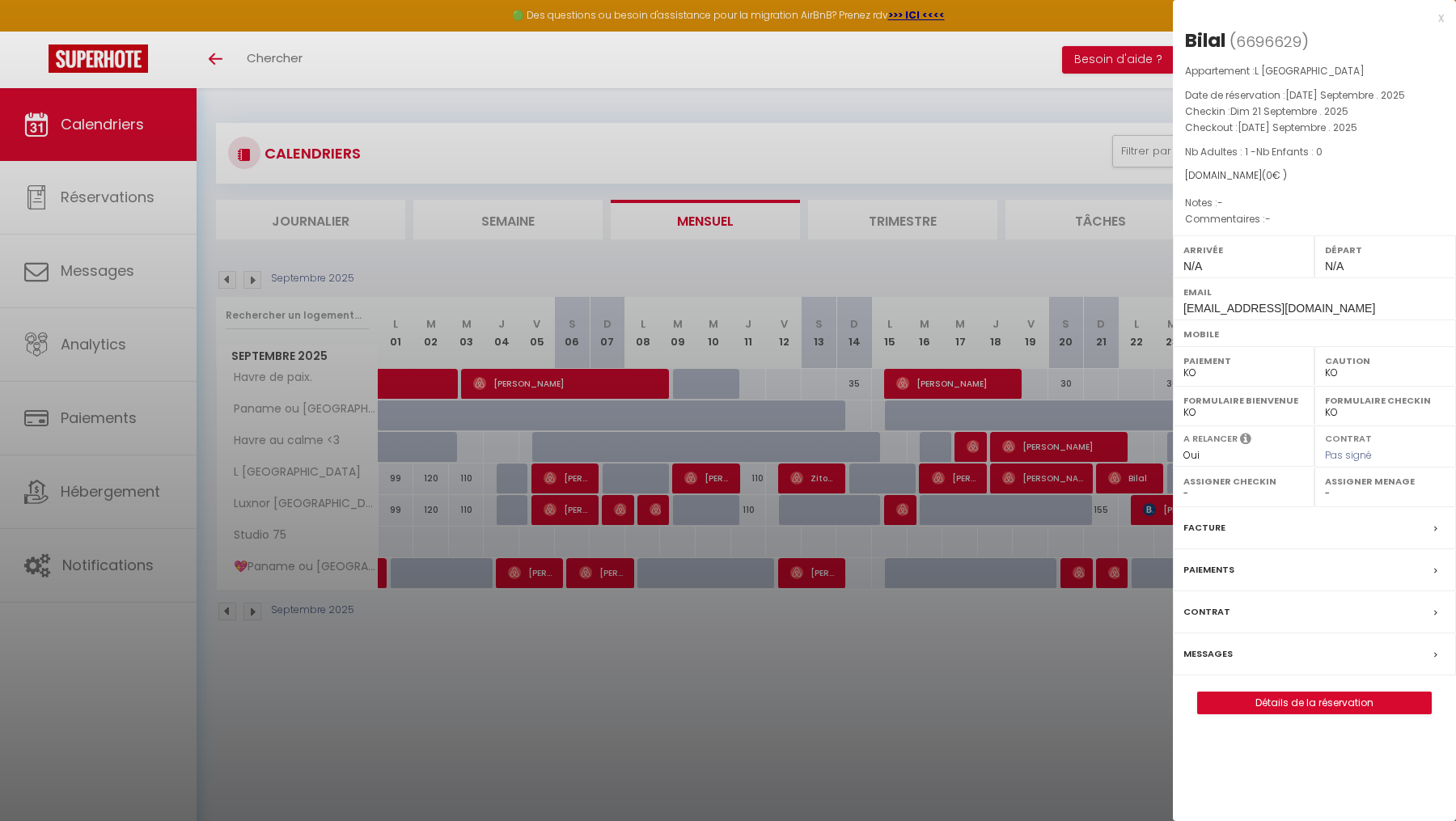
click at [1052, 736] on div at bounding box center [728, 410] width 1456 height 821
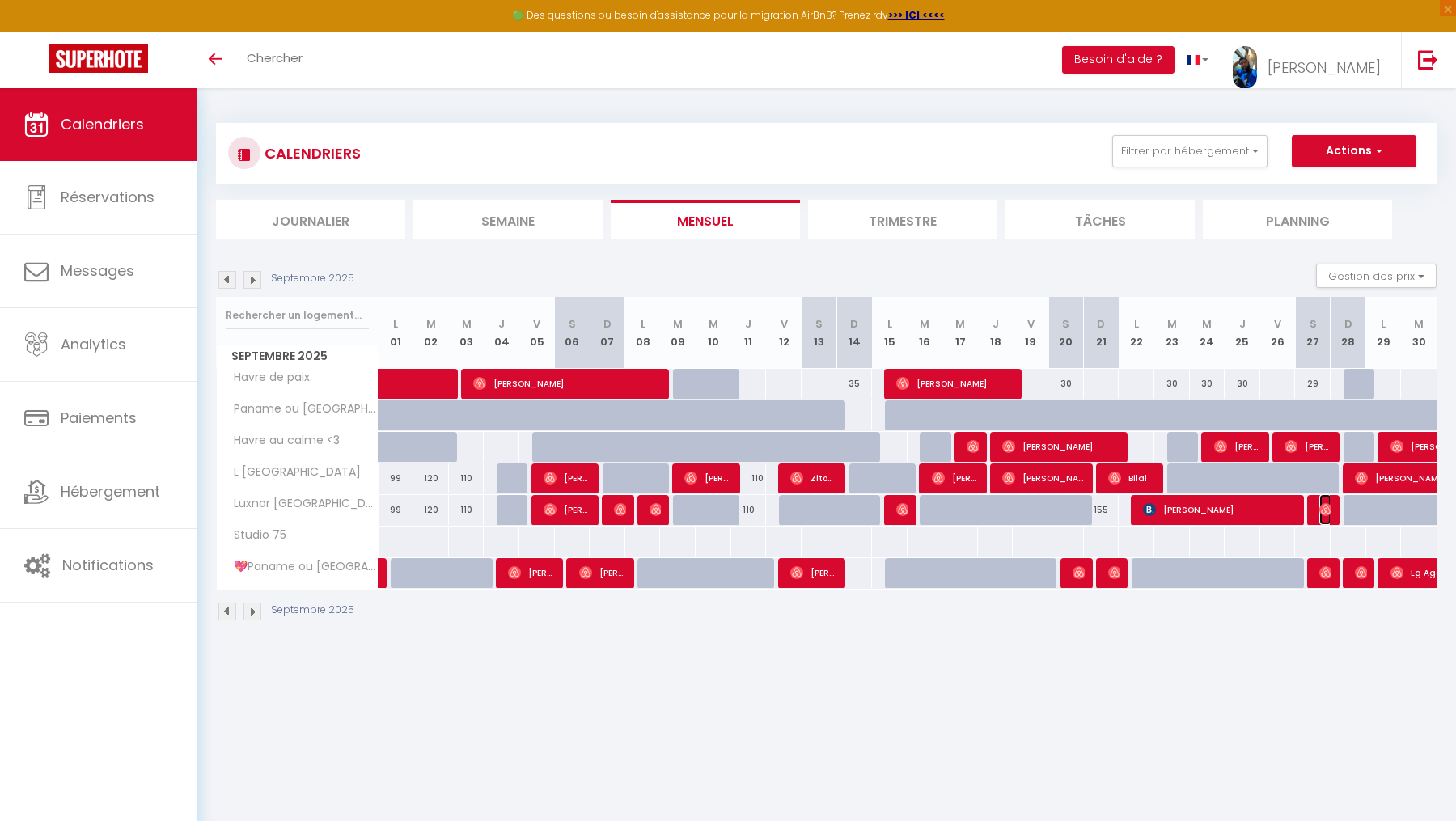
click at [1325, 507] on img at bounding box center [1325, 509] width 13 height 13
select select "OK"
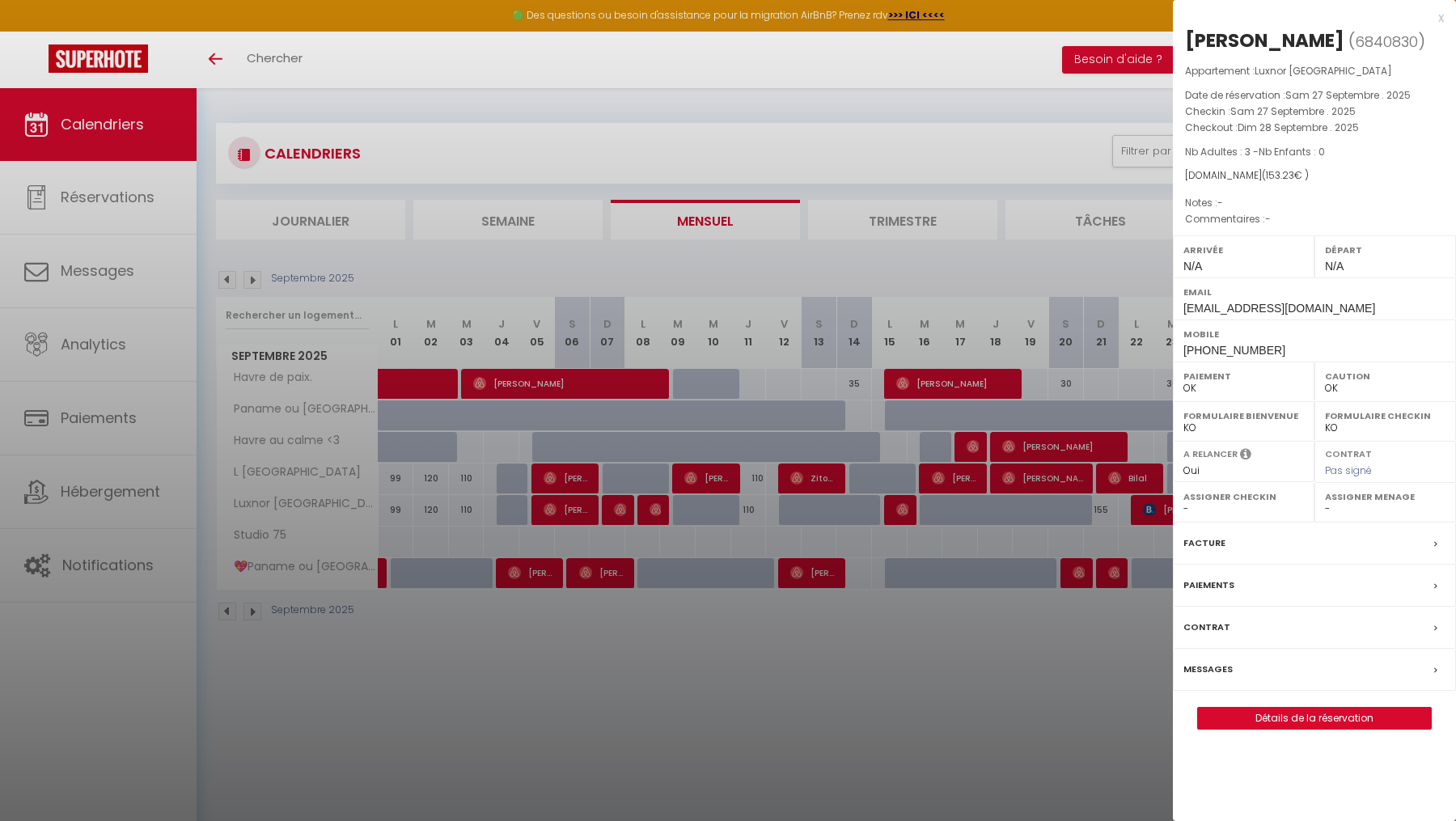
click at [1436, 15] on div "x" at bounding box center [1308, 18] width 271 height 20
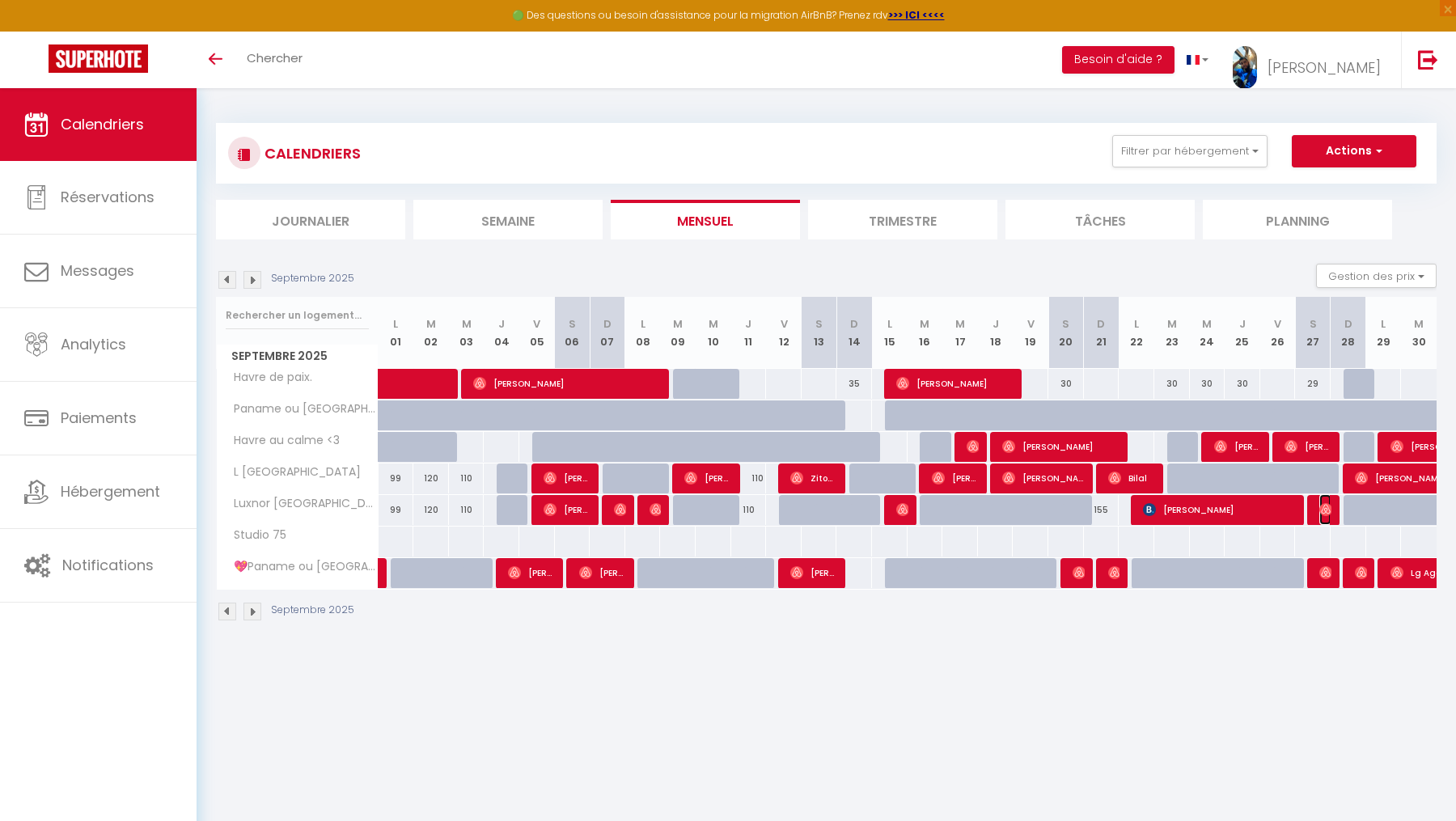
click at [1323, 503] on img at bounding box center [1325, 509] width 13 height 13
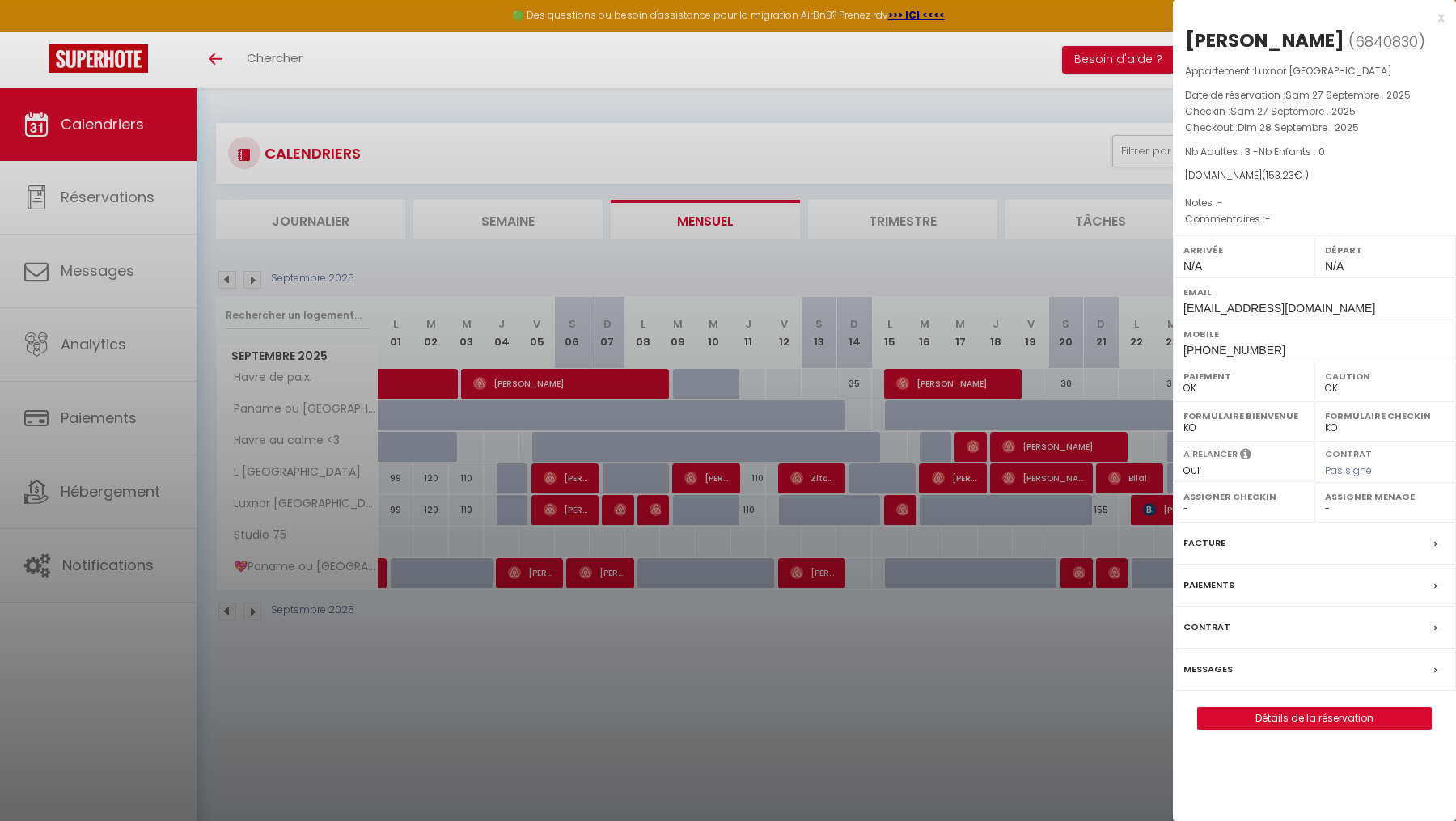
click at [1442, 16] on div "x" at bounding box center [1308, 18] width 271 height 20
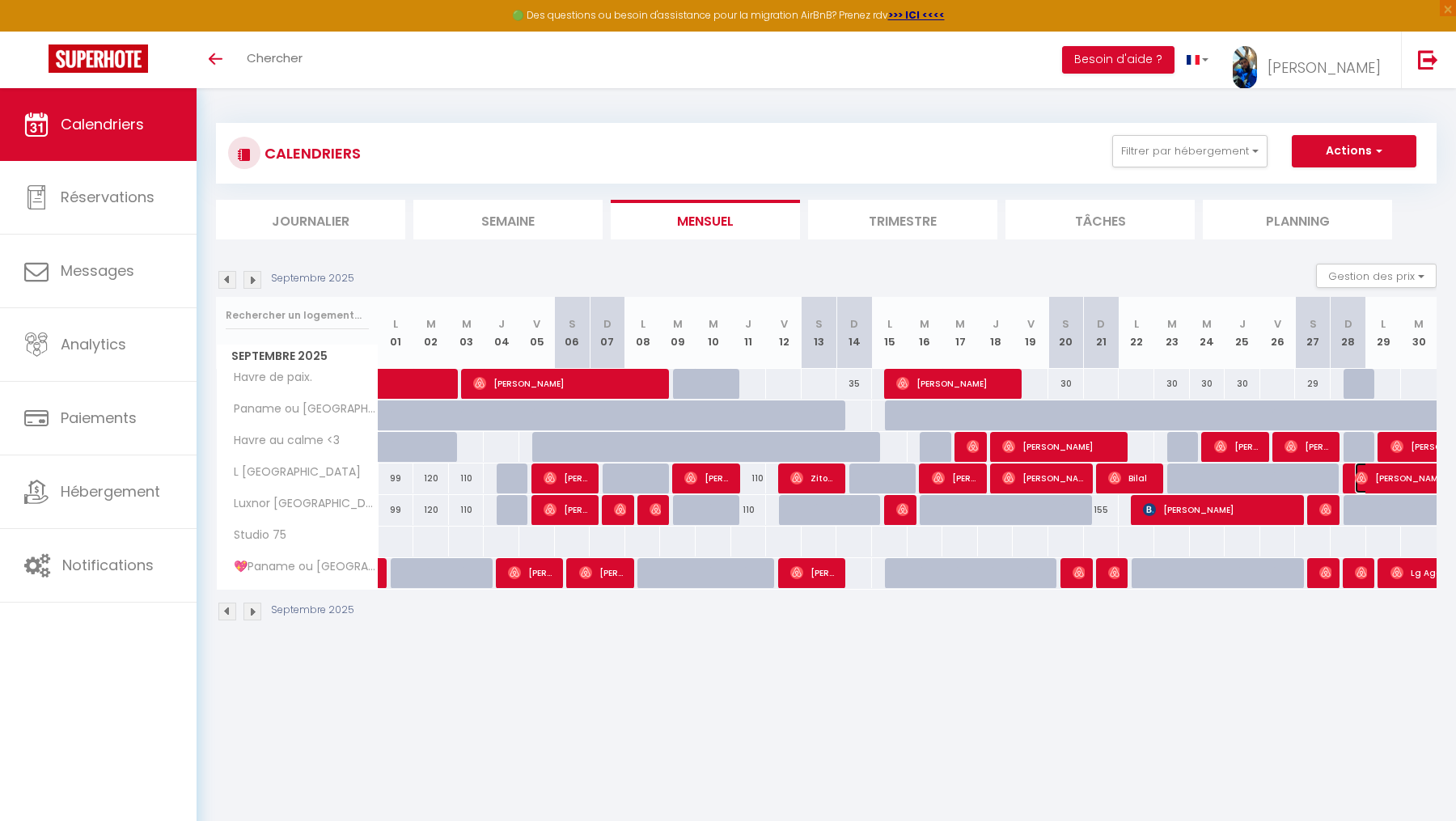
click at [1382, 470] on span "[PERSON_NAME]" at bounding box center [1447, 477] width 186 height 30
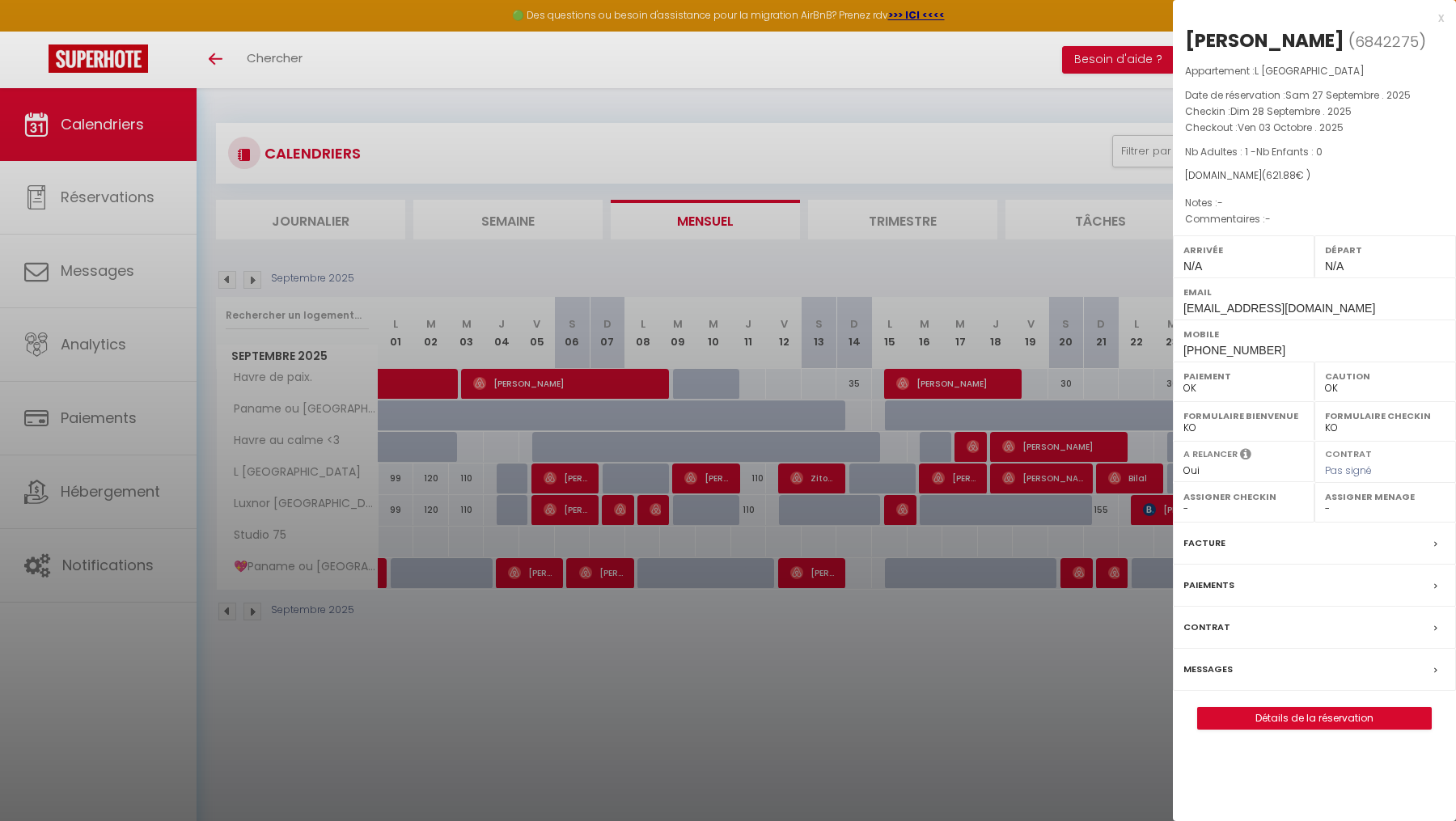
click at [1442, 16] on div "x" at bounding box center [1308, 18] width 271 height 20
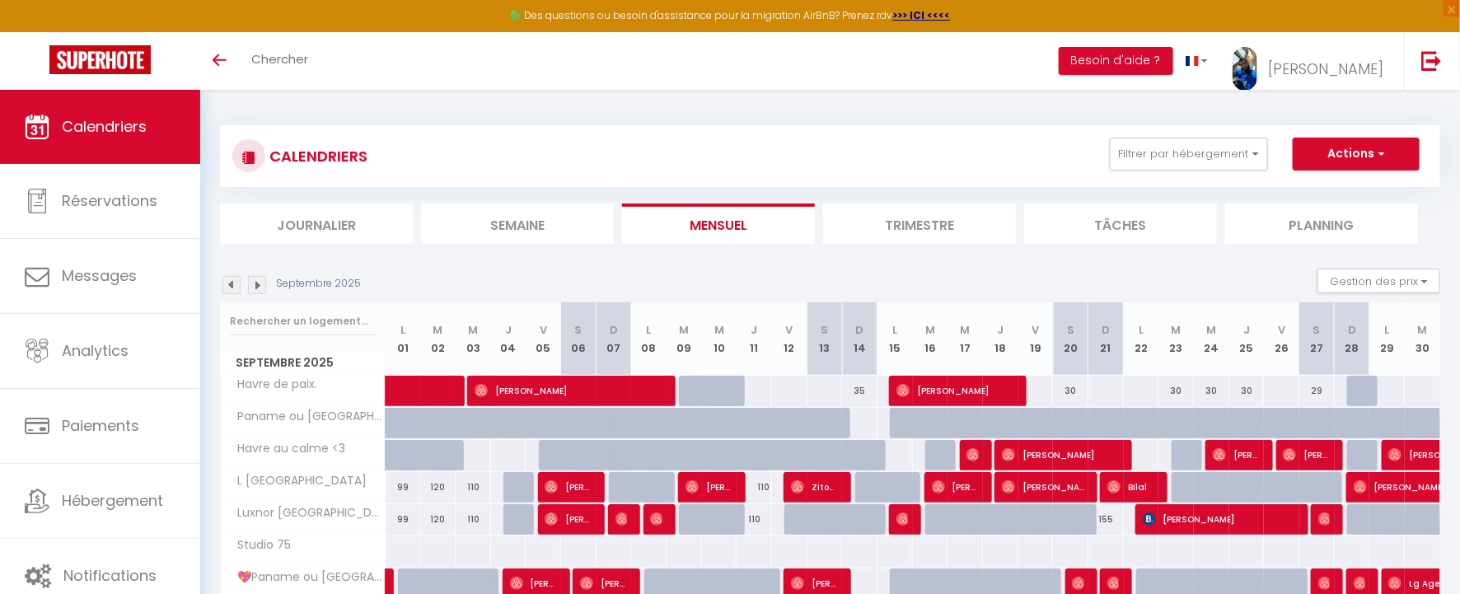
scroll to position [89, 0]
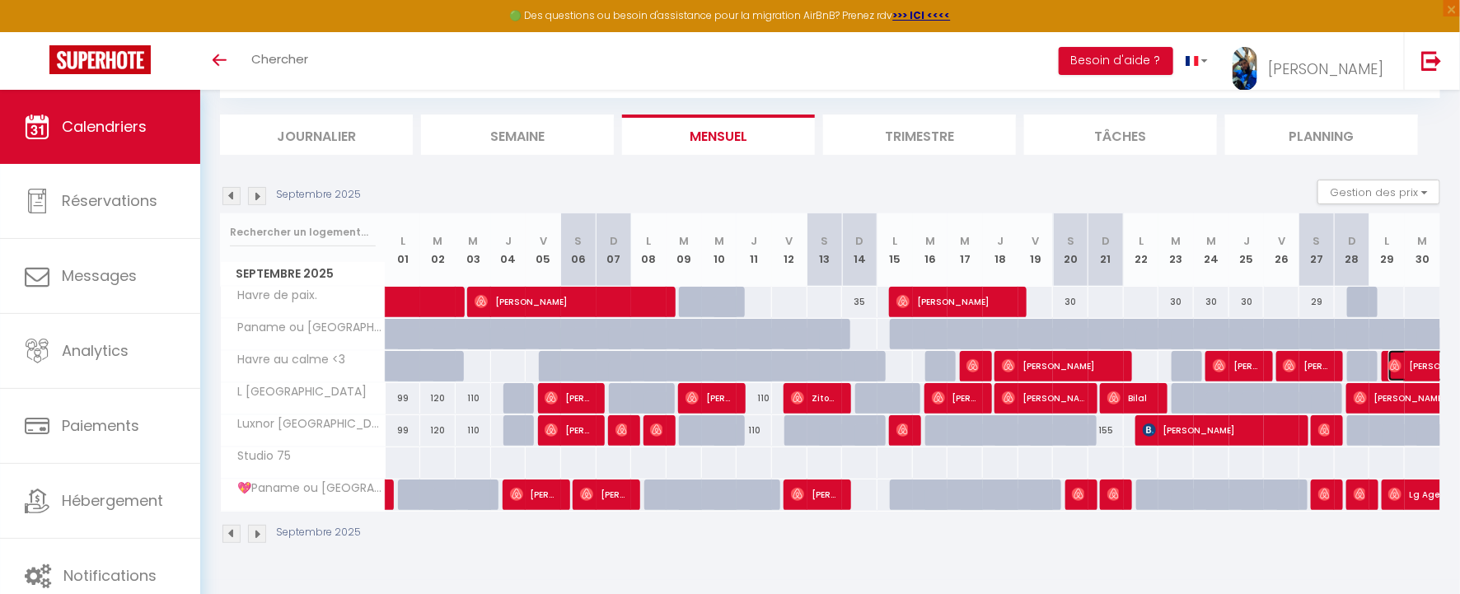
click at [1427, 363] on span "[PERSON_NAME]" at bounding box center [1427, 365] width 76 height 31
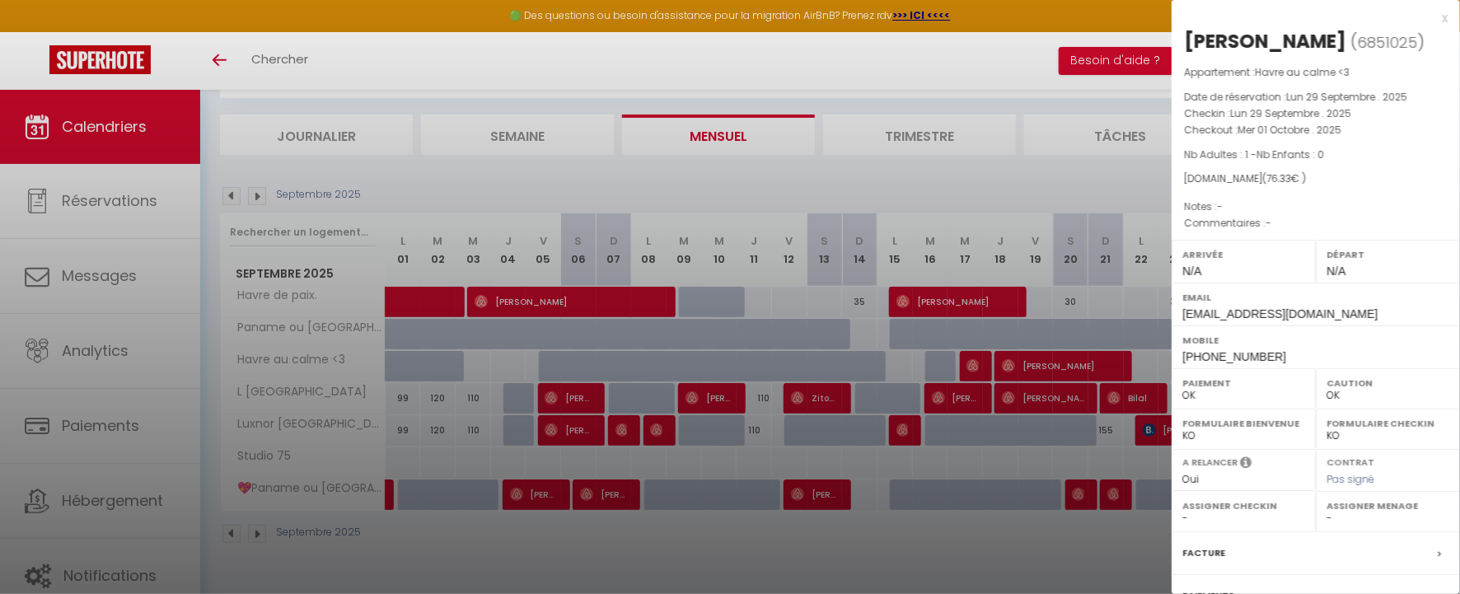
click at [1449, 16] on div "x Ochie Godwin ( 6851025 ) Appartement : Havre au calme <3 Date de réservation …" at bounding box center [1316, 384] width 288 height 768
click at [1446, 17] on div "x" at bounding box center [1310, 18] width 276 height 20
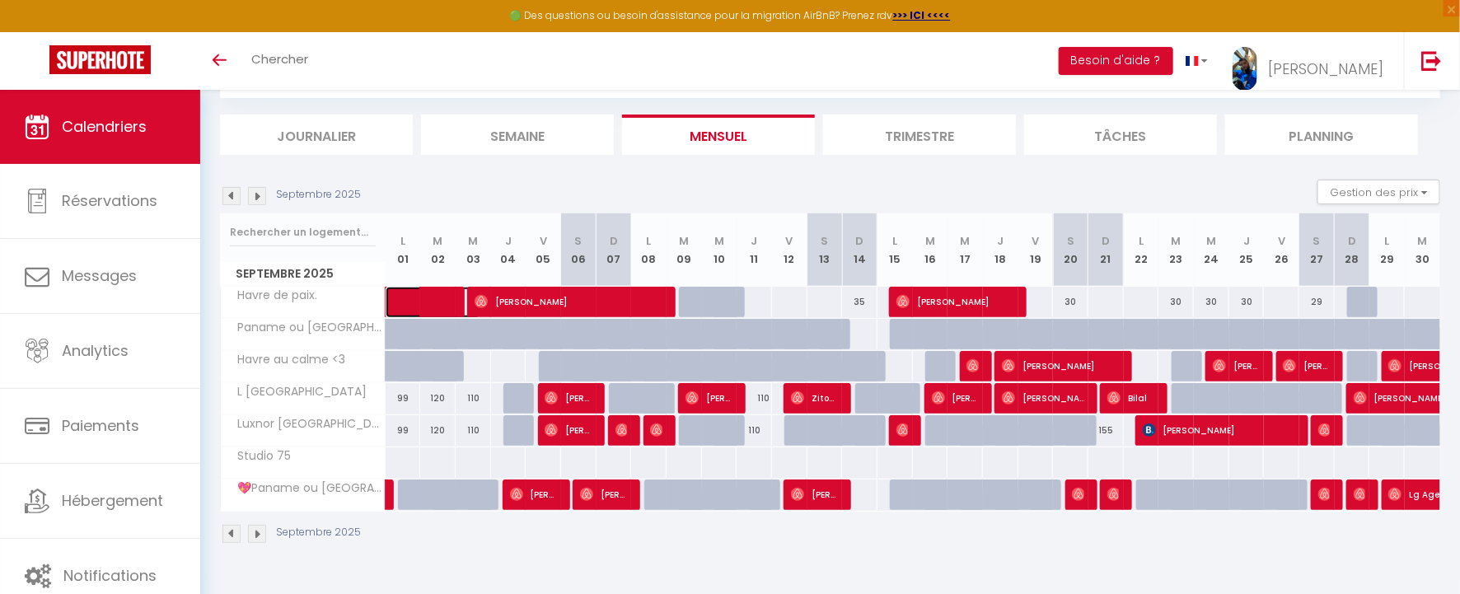
click at [426, 313] on span at bounding box center [443, 302] width 76 height 31
